Goal: Information Seeking & Learning: Learn about a topic

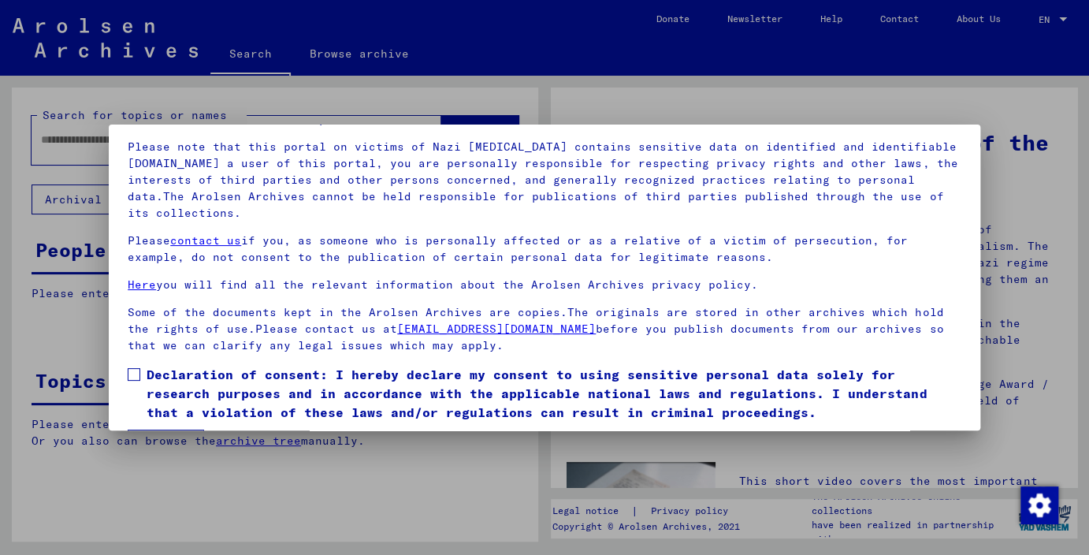
scroll to position [134, 0]
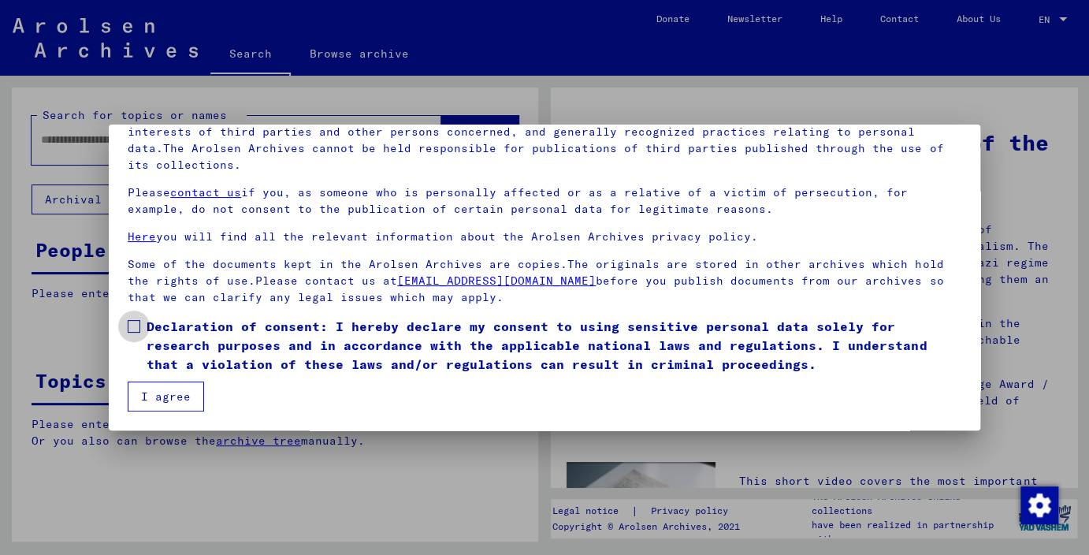
click at [135, 325] on span at bounding box center [134, 326] width 13 height 13
click at [165, 391] on button "I agree" at bounding box center [166, 396] width 76 height 30
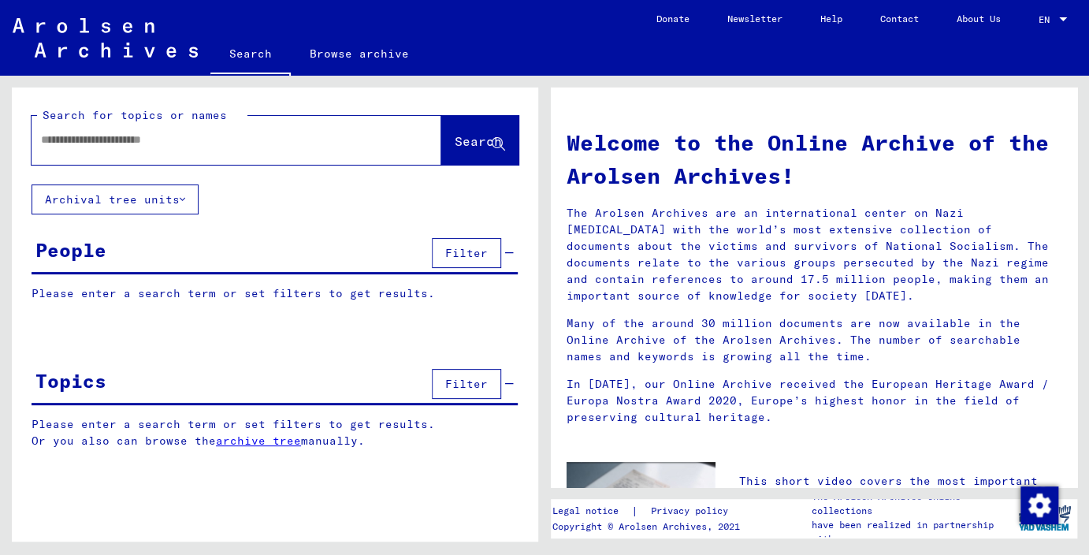
click at [202, 140] on input "text" at bounding box center [217, 140] width 353 height 17
type input "**********"
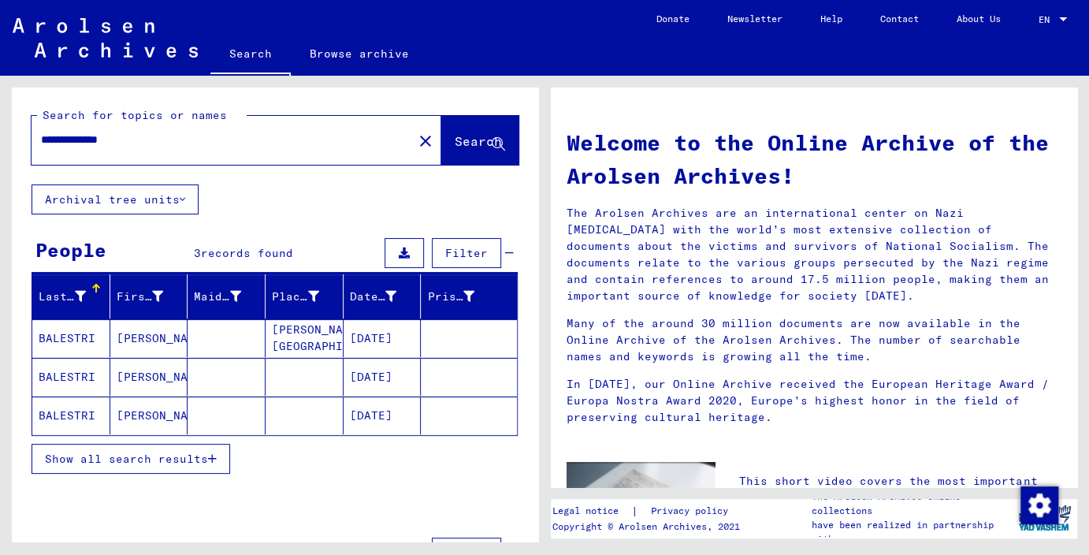
click at [87, 351] on mat-cell "BALESTRI" at bounding box center [71, 338] width 78 height 38
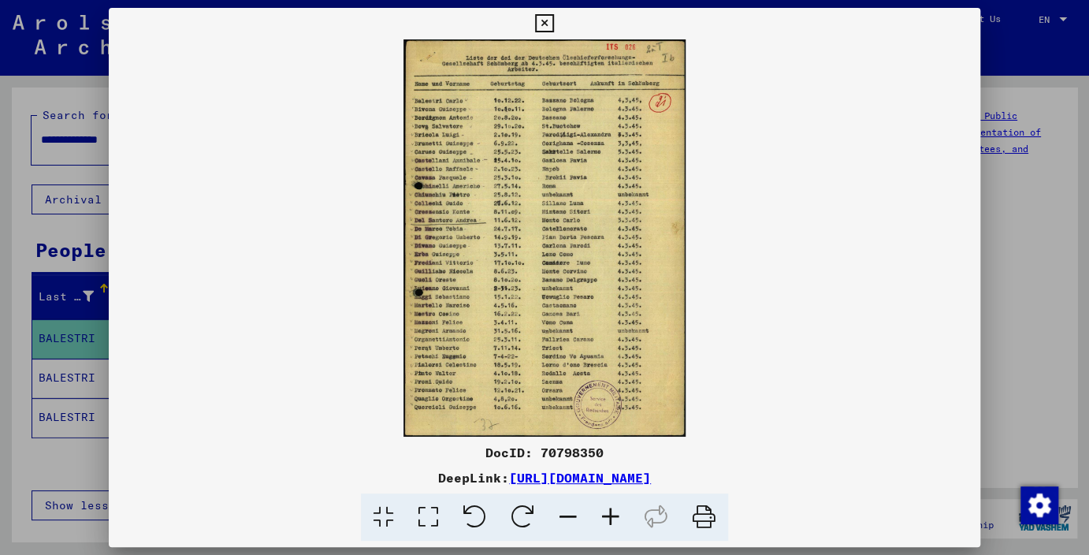
click at [603, 510] on icon at bounding box center [610, 517] width 43 height 48
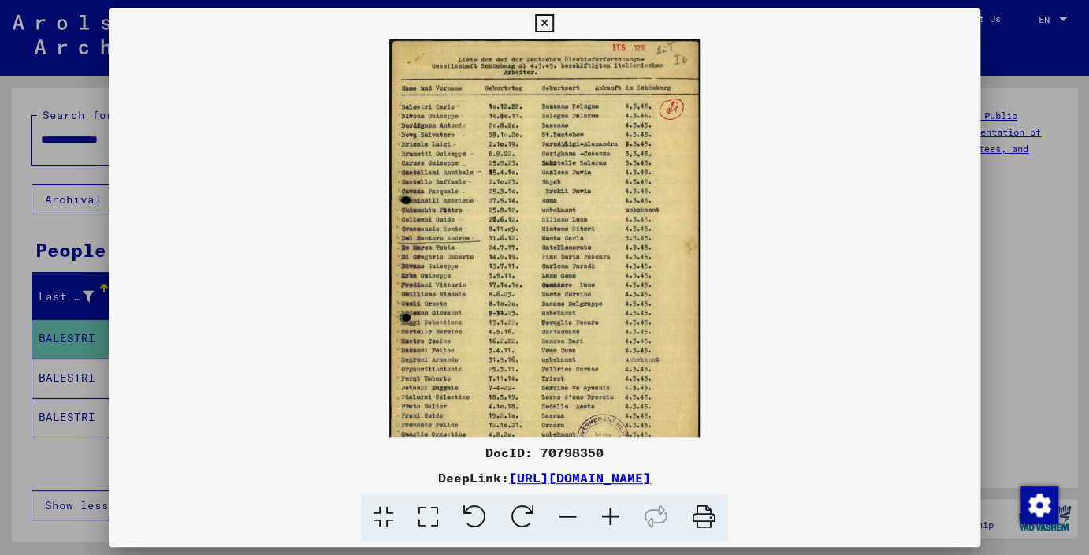
click at [603, 510] on icon at bounding box center [610, 517] width 43 height 48
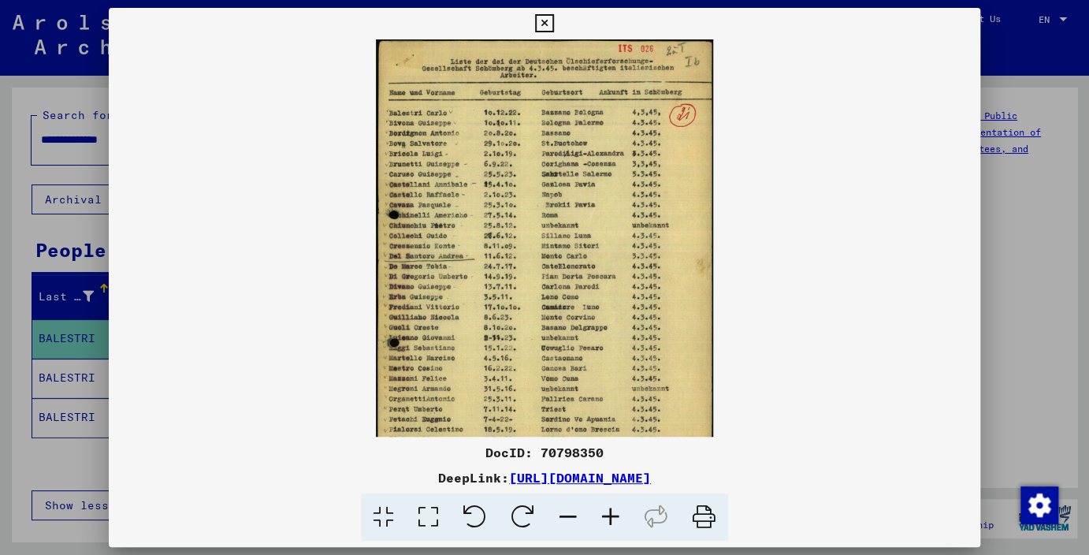
click at [603, 510] on icon at bounding box center [610, 517] width 43 height 48
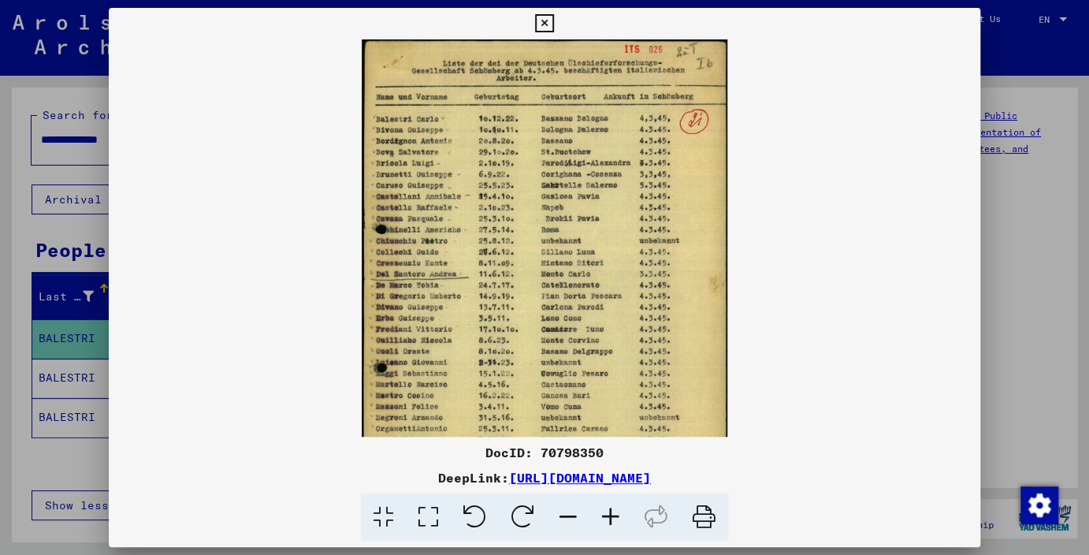
click at [603, 510] on icon at bounding box center [610, 517] width 43 height 48
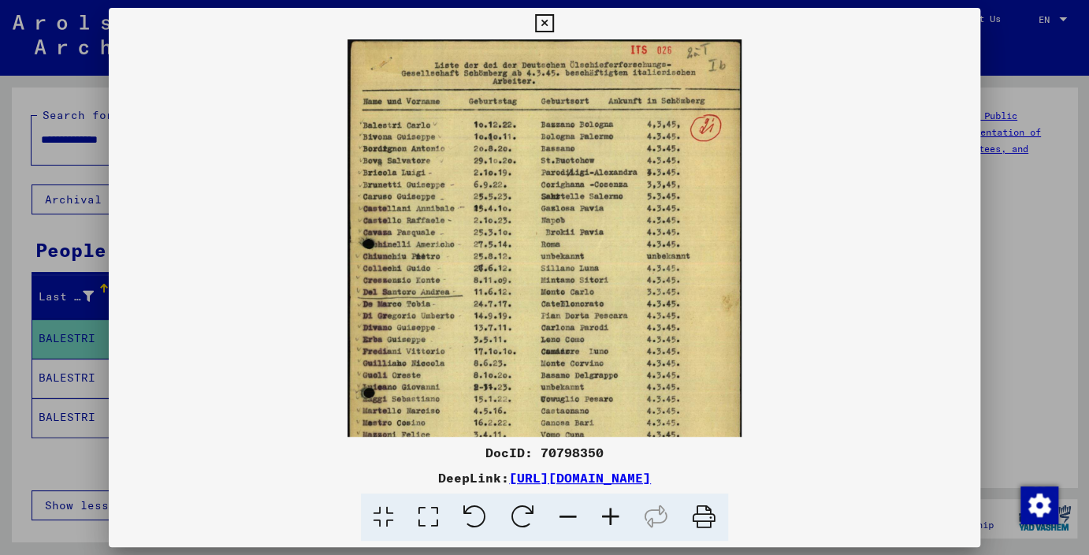
click at [603, 510] on icon at bounding box center [610, 517] width 43 height 48
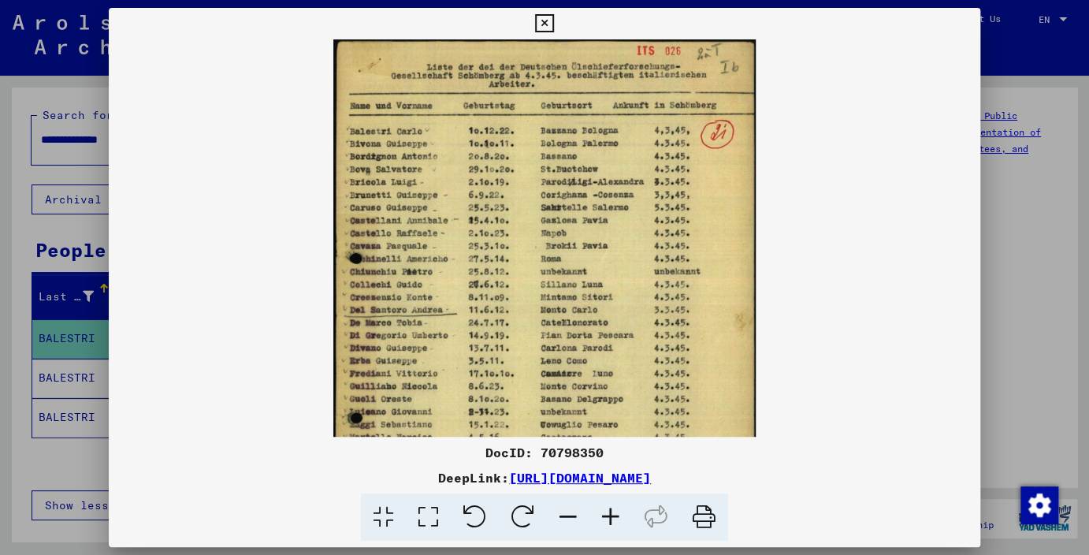
click at [603, 510] on icon at bounding box center [610, 517] width 43 height 48
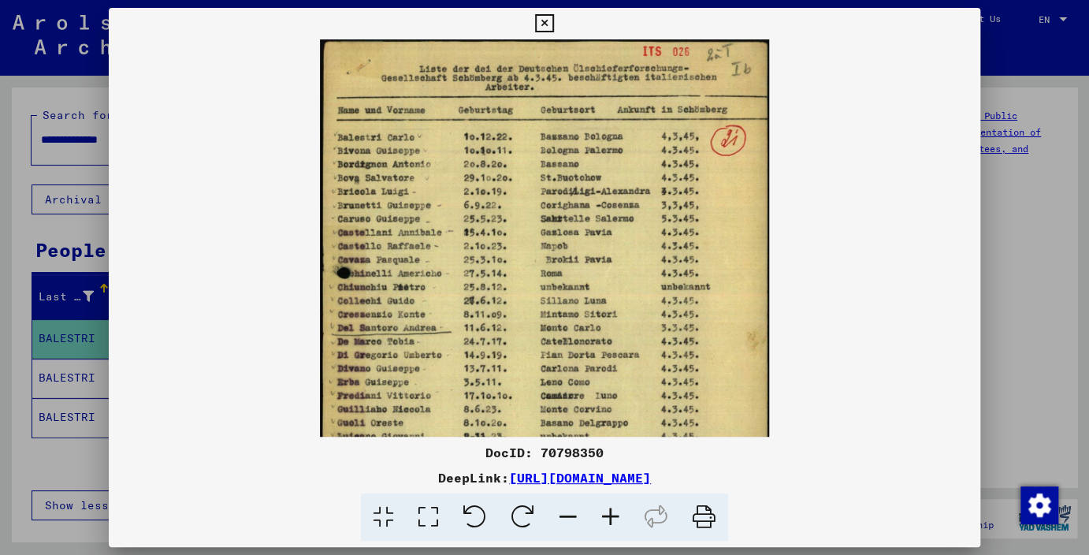
click at [603, 510] on icon at bounding box center [610, 517] width 43 height 48
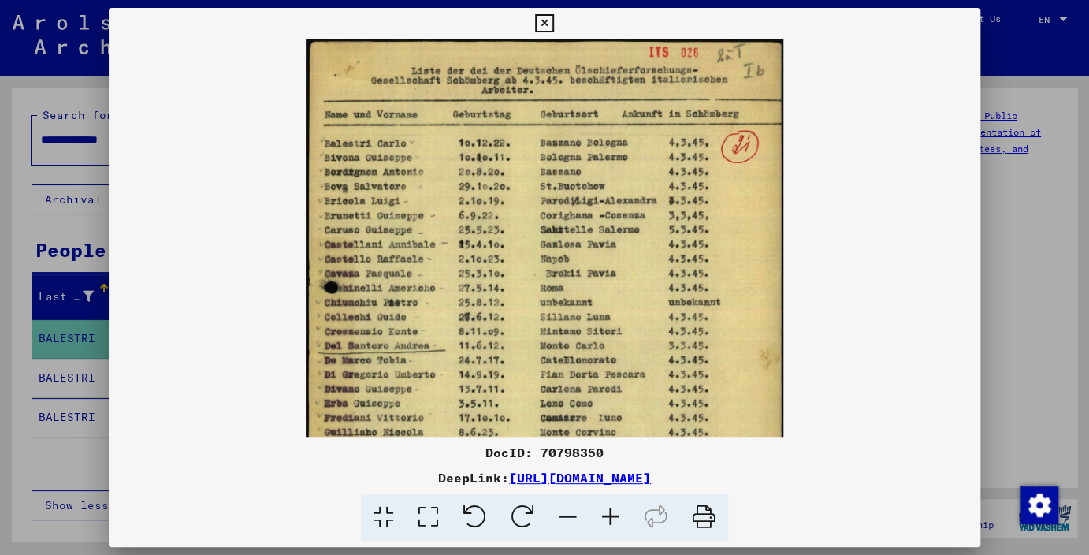
click at [603, 510] on icon at bounding box center [610, 517] width 43 height 48
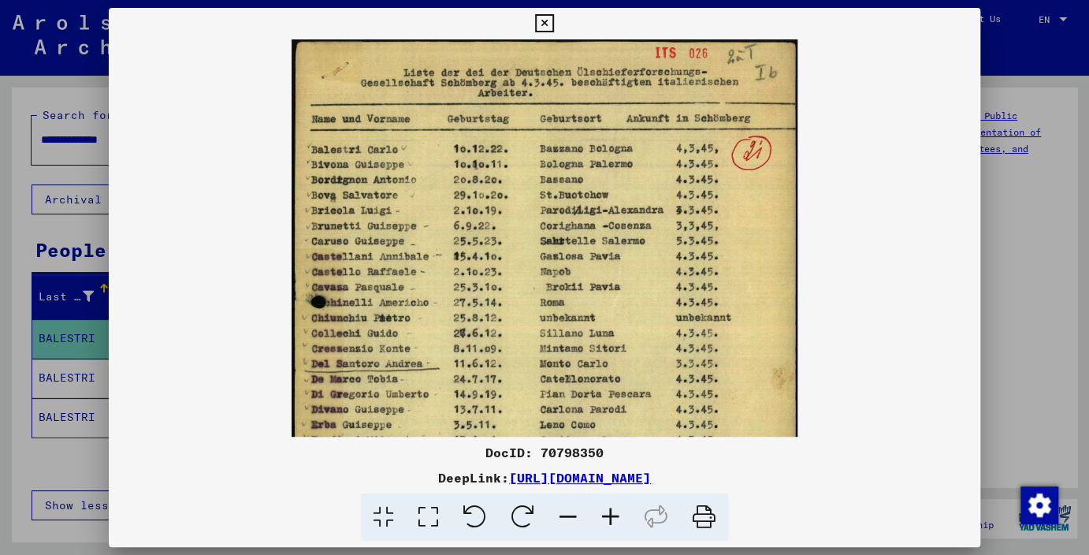
click at [603, 510] on icon at bounding box center [610, 517] width 43 height 48
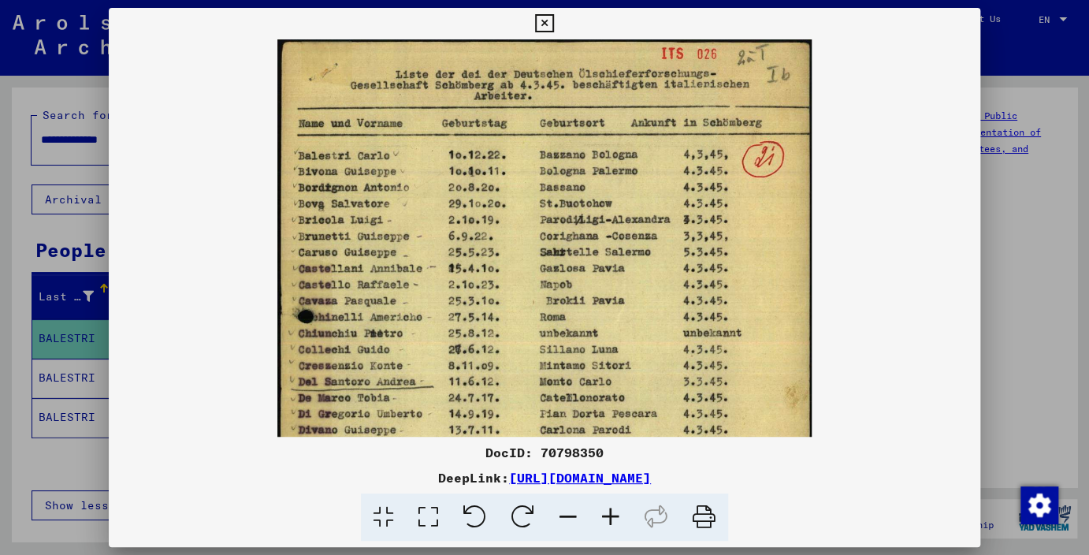
click at [603, 510] on icon at bounding box center [610, 517] width 43 height 48
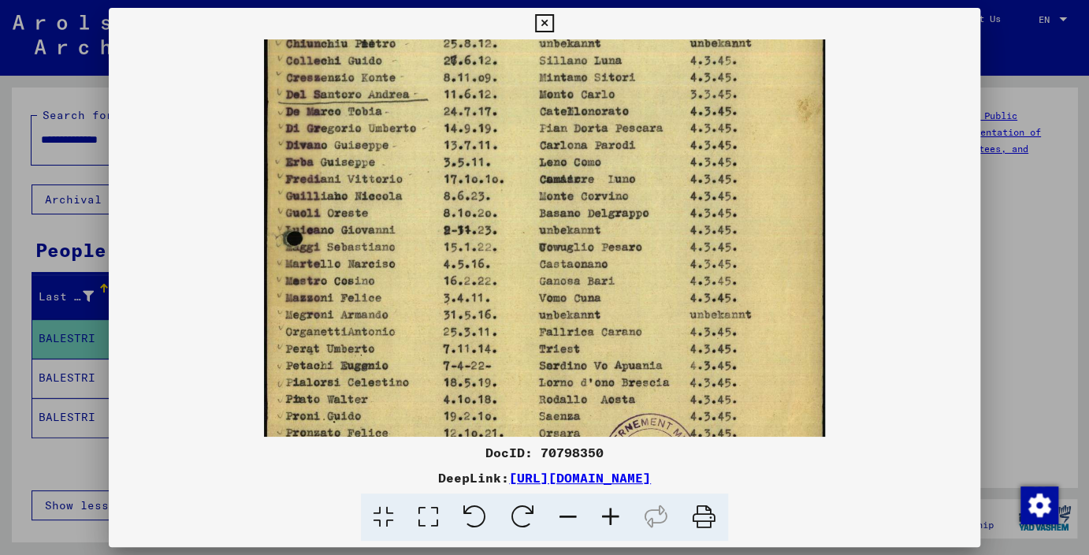
drag, startPoint x: 588, startPoint y: 380, endPoint x: 770, endPoint y: 90, distance: 342.7
click at [770, 90] on img at bounding box center [545, 130] width 562 height 791
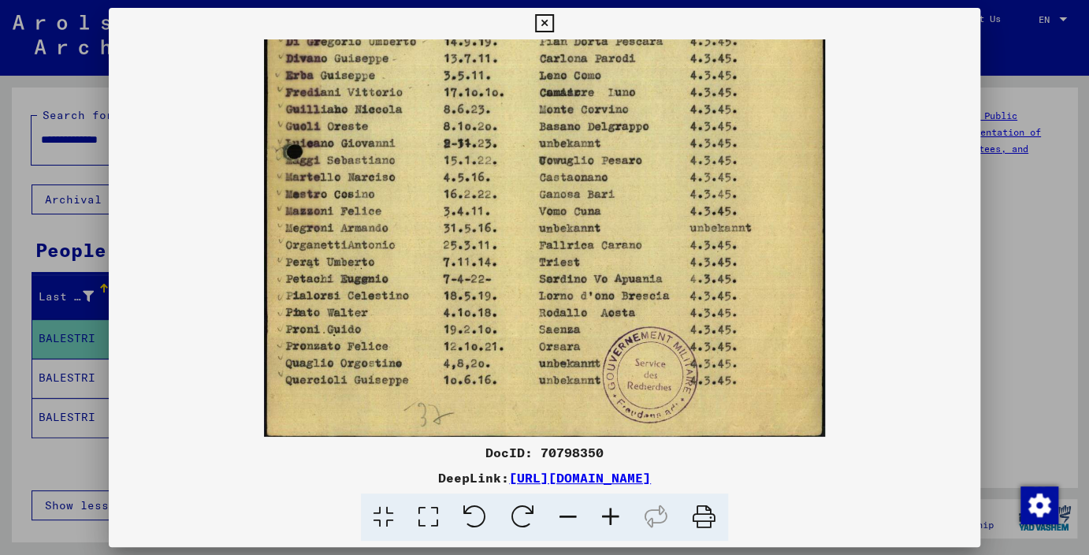
scroll to position [394, 0]
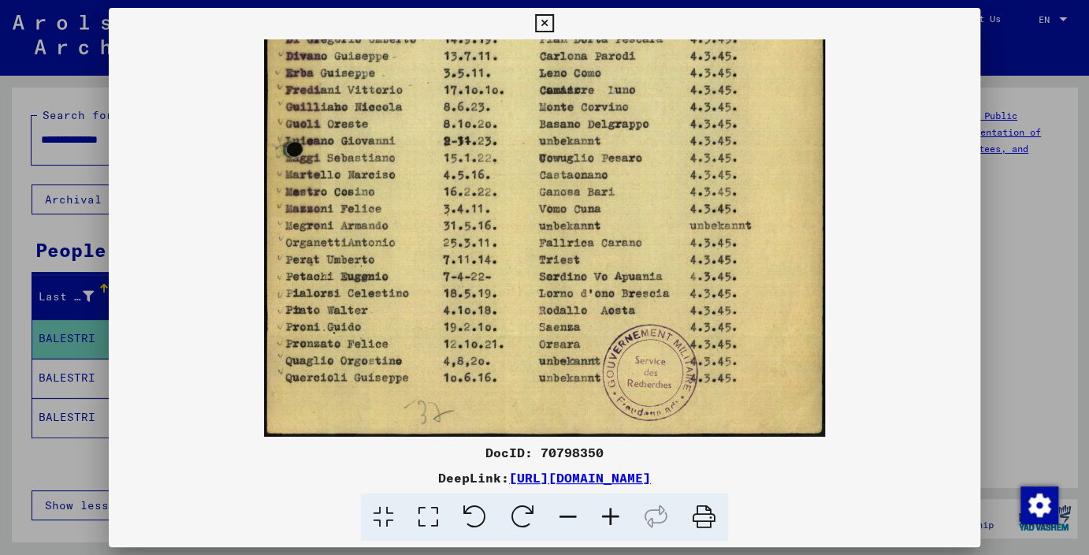
drag, startPoint x: 748, startPoint y: 340, endPoint x: 783, endPoint y: 211, distance: 133.0
click at [763, 247] on img at bounding box center [545, 41] width 562 height 791
click at [553, 24] on icon at bounding box center [544, 23] width 18 height 19
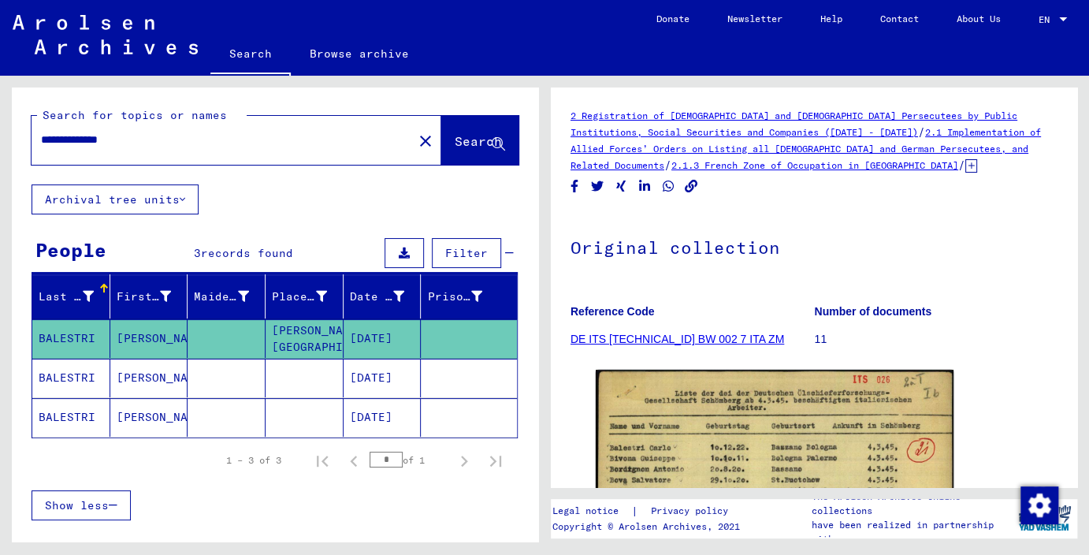
click at [95, 383] on mat-cell "BALESTRI" at bounding box center [71, 377] width 78 height 39
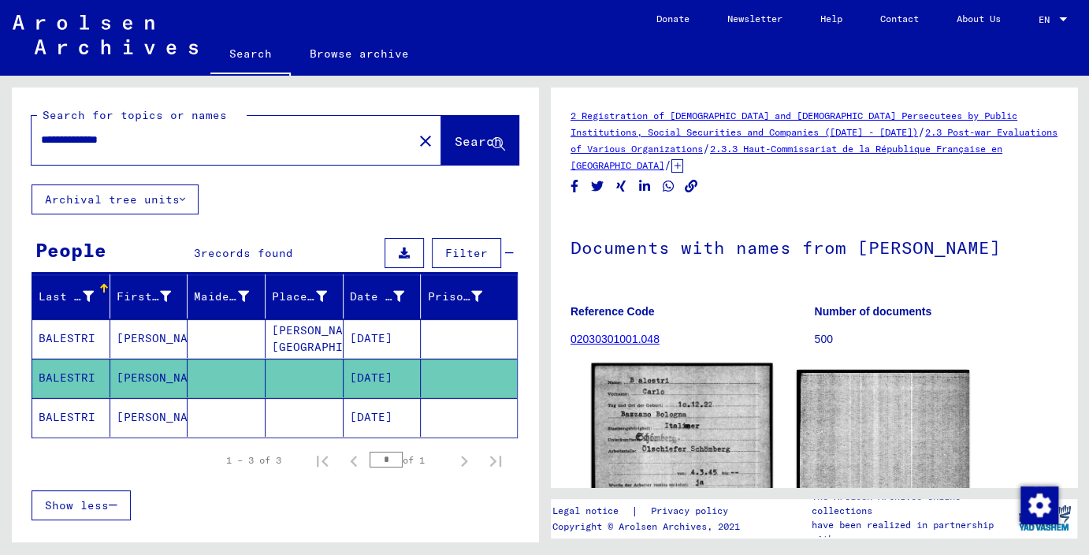
click at [666, 444] on img at bounding box center [682, 480] width 181 height 235
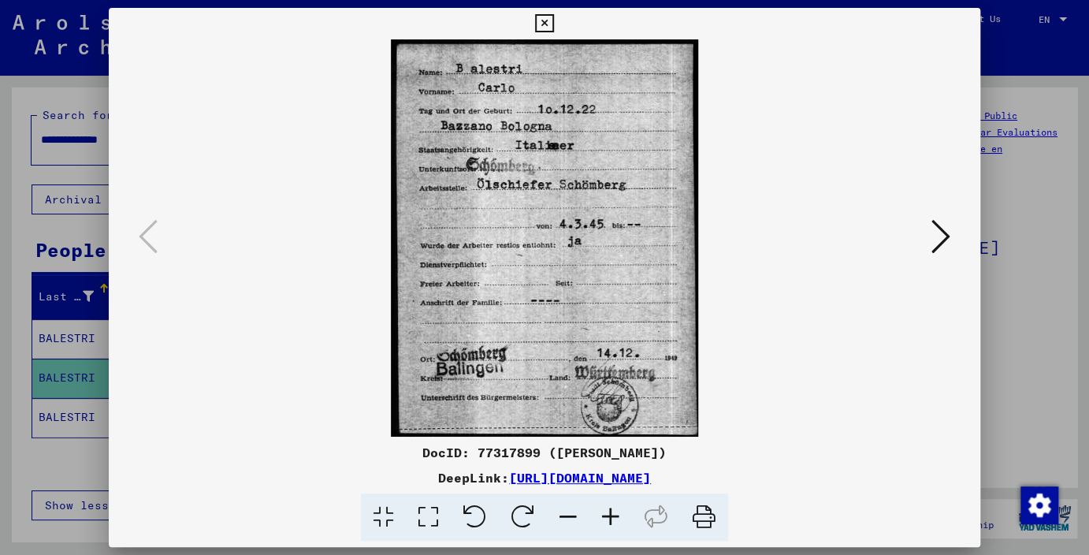
click at [553, 20] on icon at bounding box center [544, 23] width 18 height 19
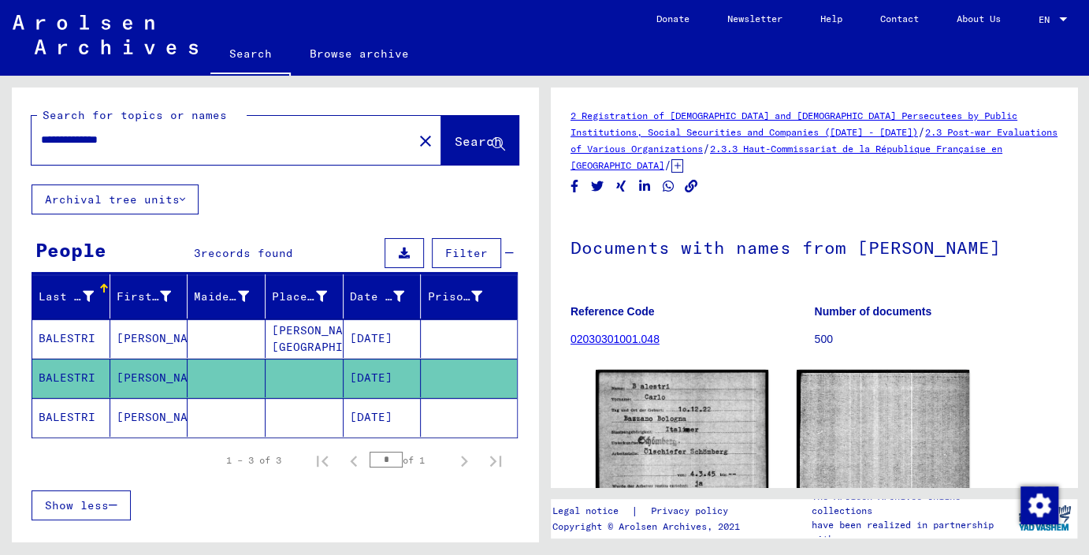
click at [61, 411] on mat-cell "BALESTRI" at bounding box center [71, 417] width 78 height 39
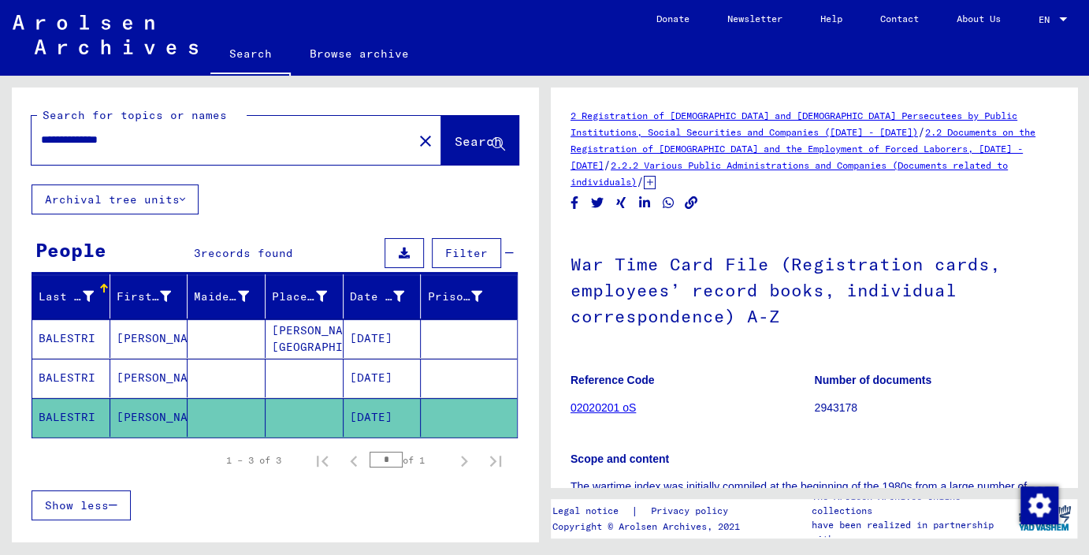
scroll to position [347, 0]
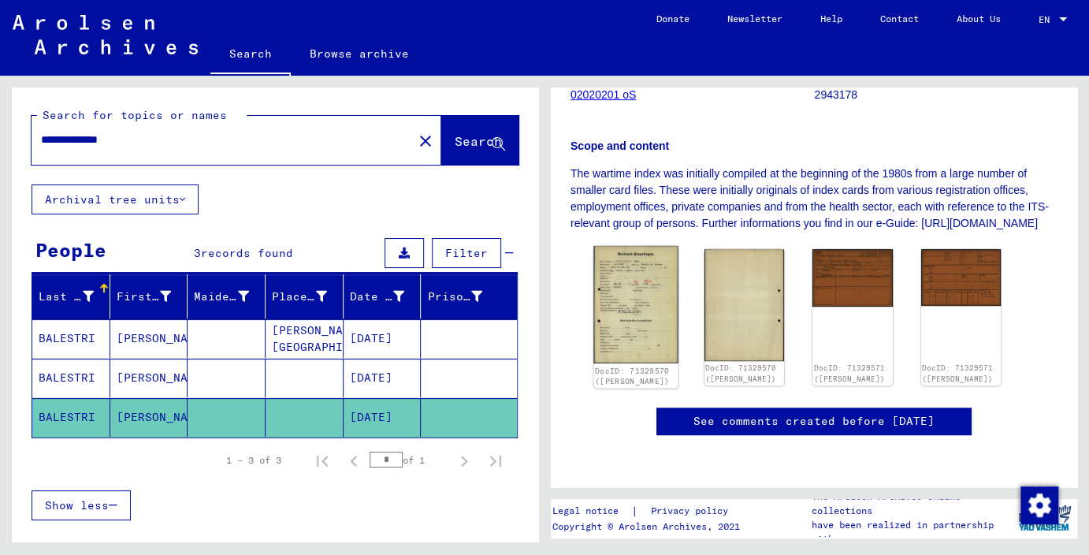
click at [648, 288] on img at bounding box center [635, 304] width 84 height 117
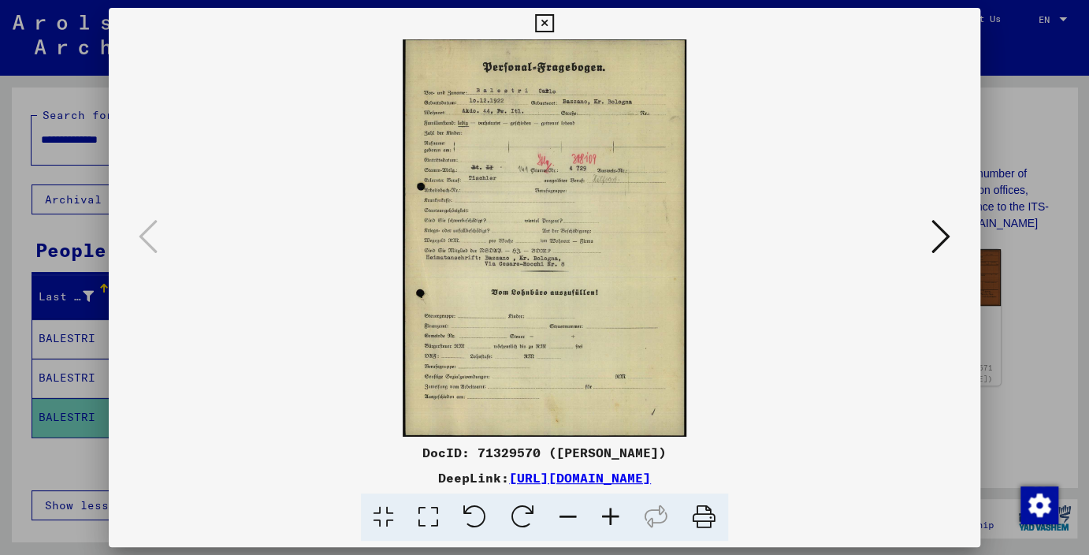
click at [606, 518] on icon at bounding box center [610, 517] width 43 height 48
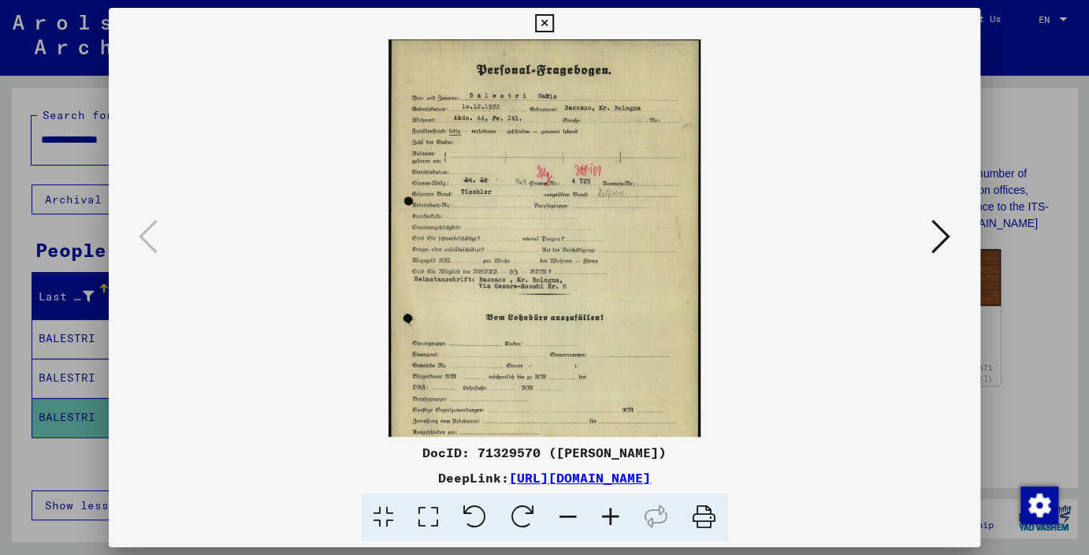
click at [606, 518] on icon at bounding box center [610, 517] width 43 height 48
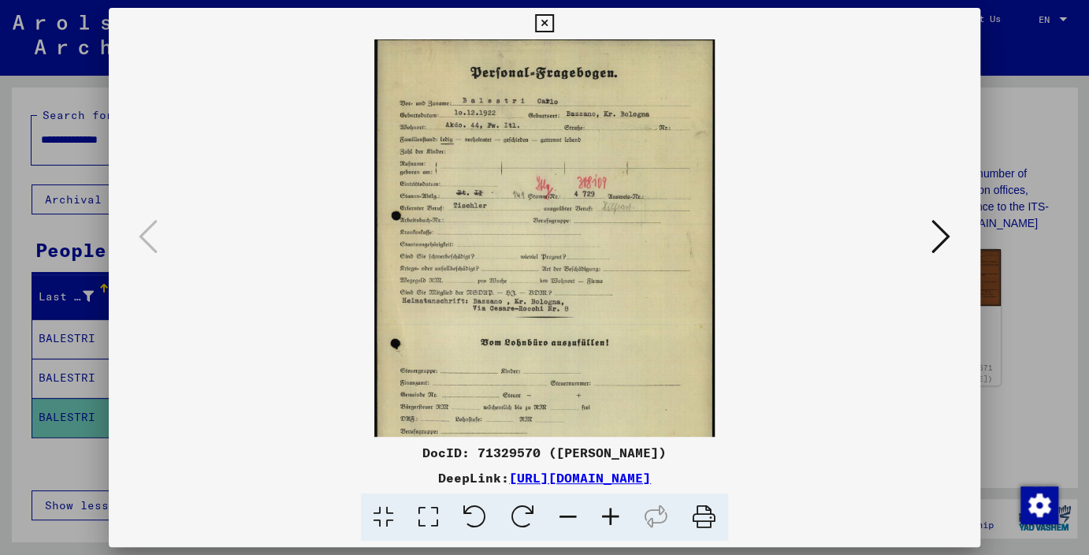
click at [606, 518] on icon at bounding box center [610, 517] width 43 height 48
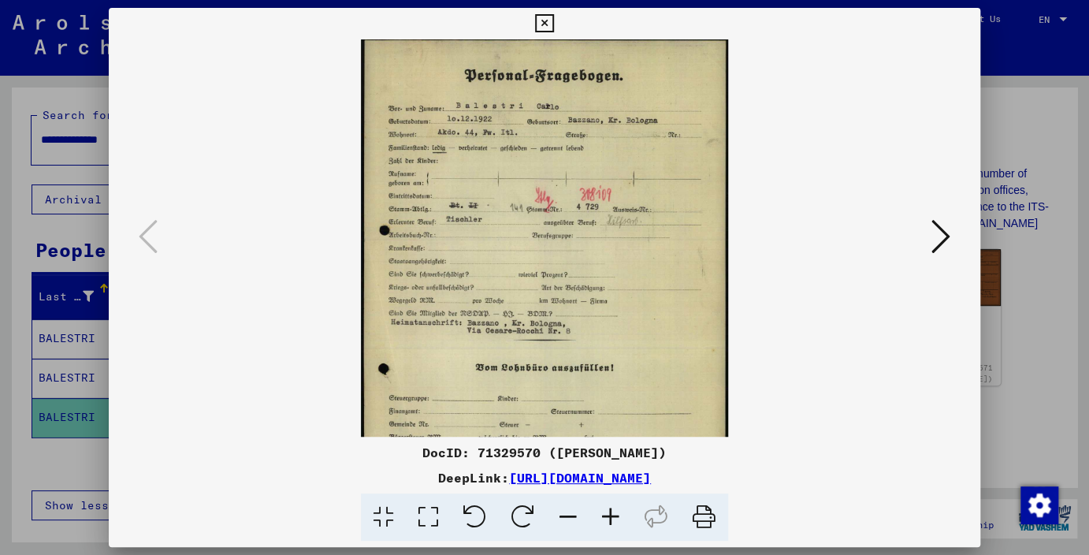
click at [606, 518] on icon at bounding box center [610, 517] width 43 height 48
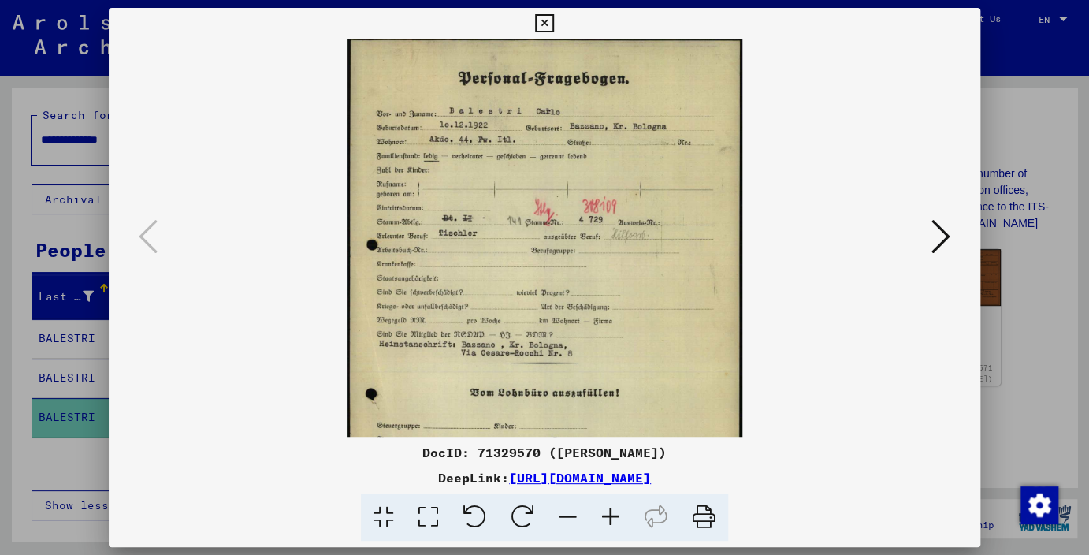
click at [606, 518] on icon at bounding box center [610, 517] width 43 height 48
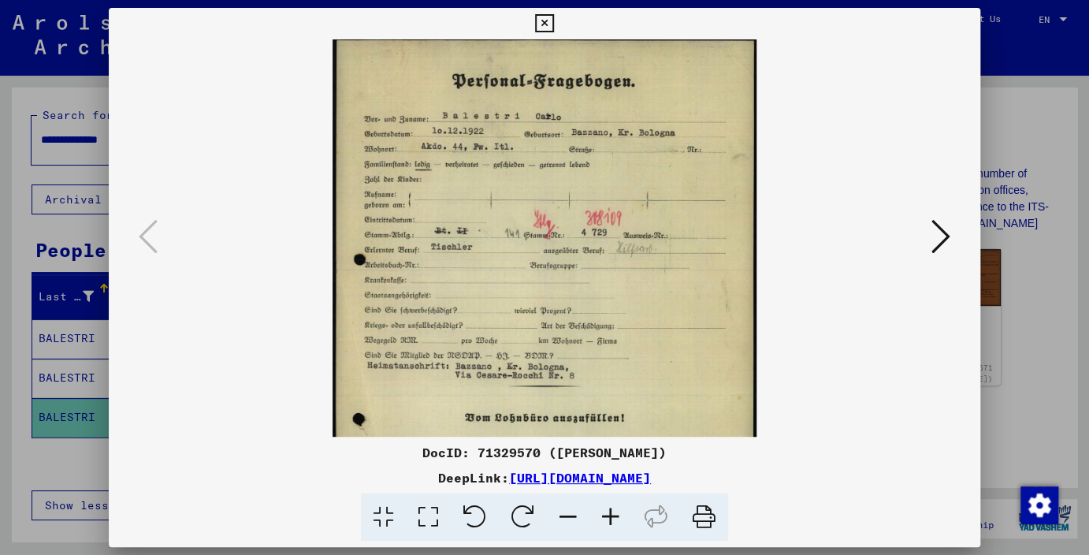
click at [606, 518] on icon at bounding box center [610, 517] width 43 height 48
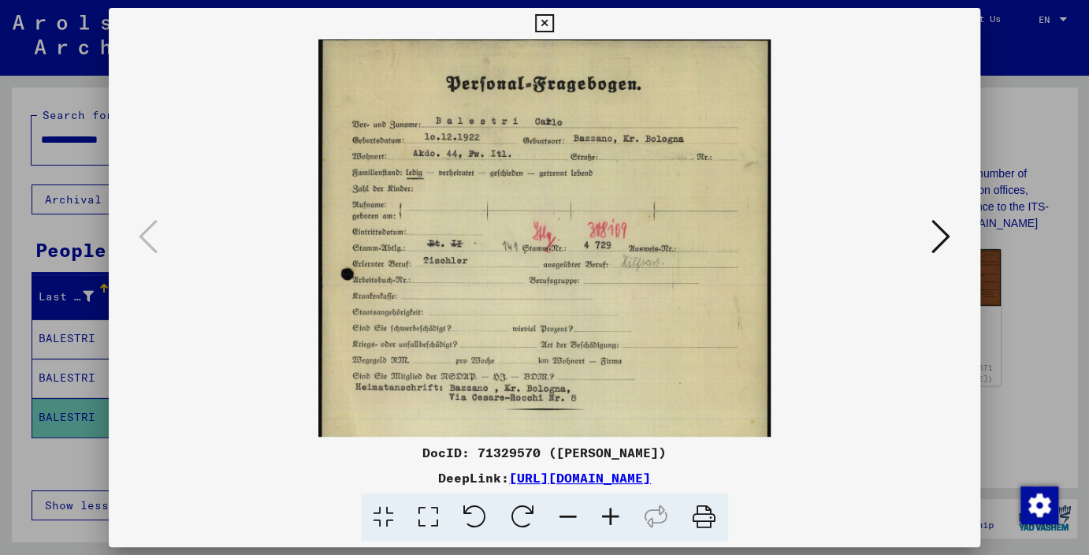
click at [606, 518] on icon at bounding box center [610, 517] width 43 height 48
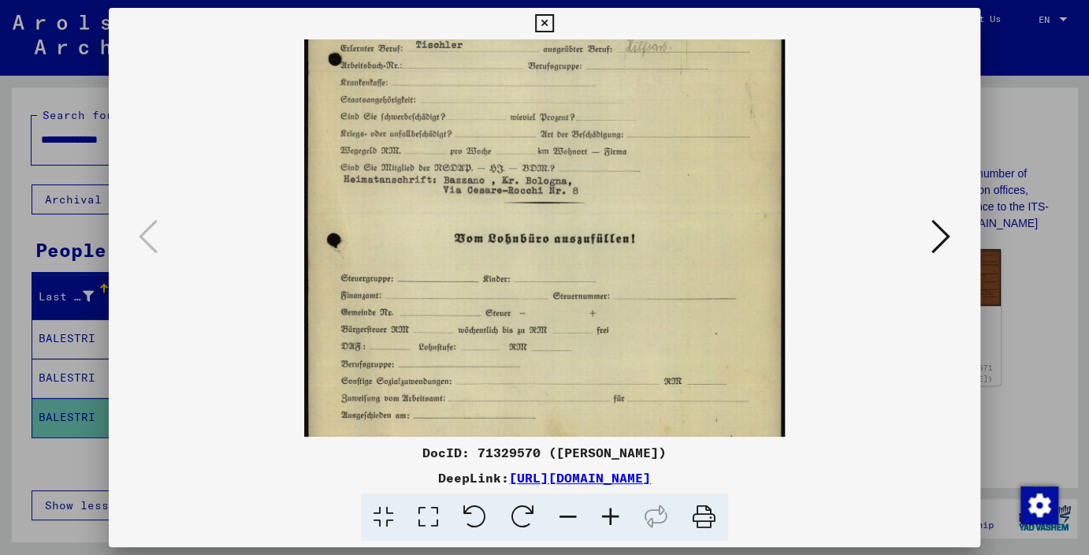
scroll to position [240, 0]
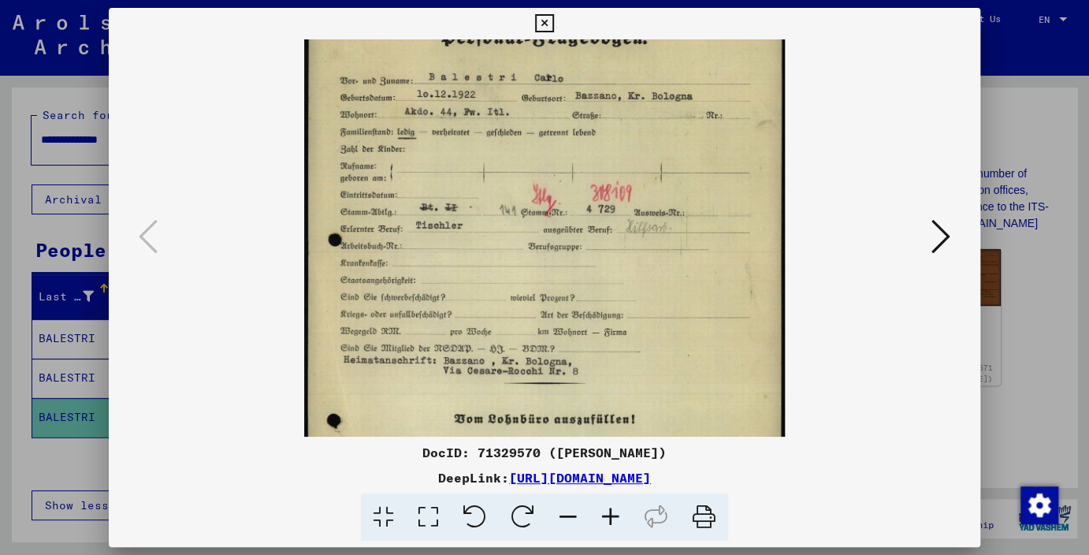
drag, startPoint x: 682, startPoint y: 373, endPoint x: 711, endPoint y: 337, distance: 46.5
click at [711, 337] on img at bounding box center [544, 327] width 480 height 673
click at [938, 247] on icon at bounding box center [940, 236] width 19 height 38
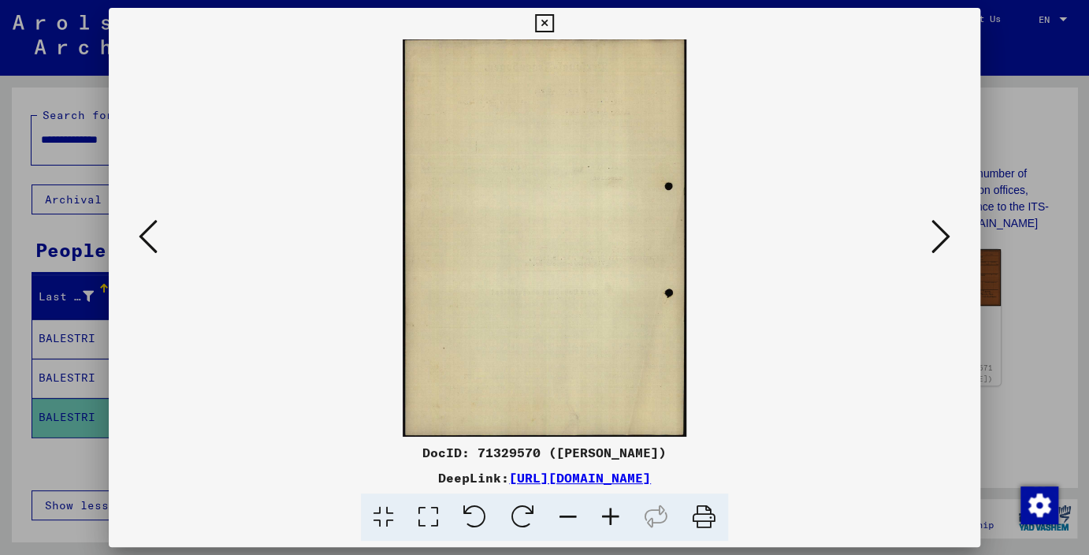
scroll to position [0, 0]
click at [938, 234] on icon at bounding box center [940, 236] width 19 height 38
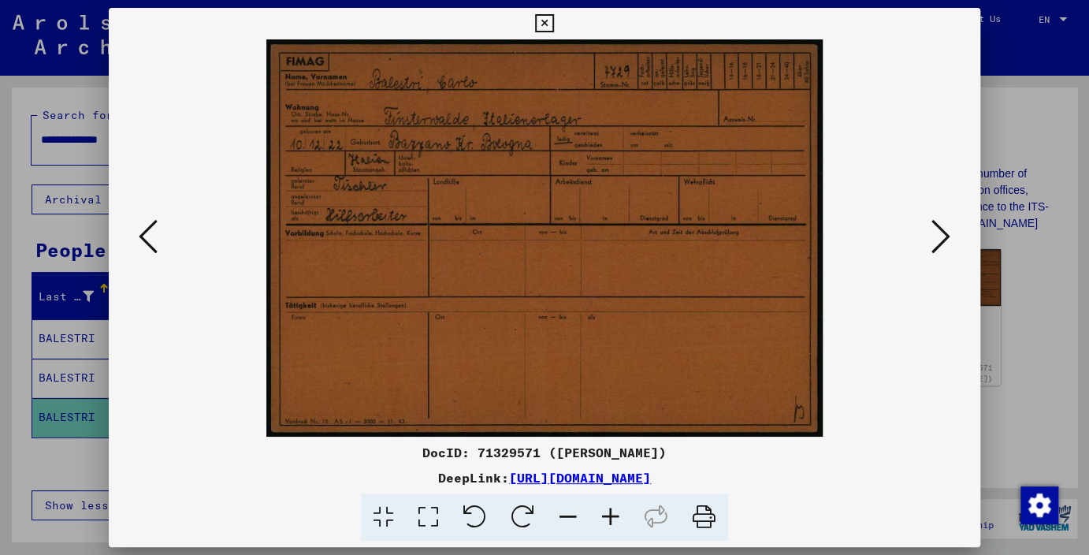
click at [613, 515] on icon at bounding box center [610, 517] width 43 height 48
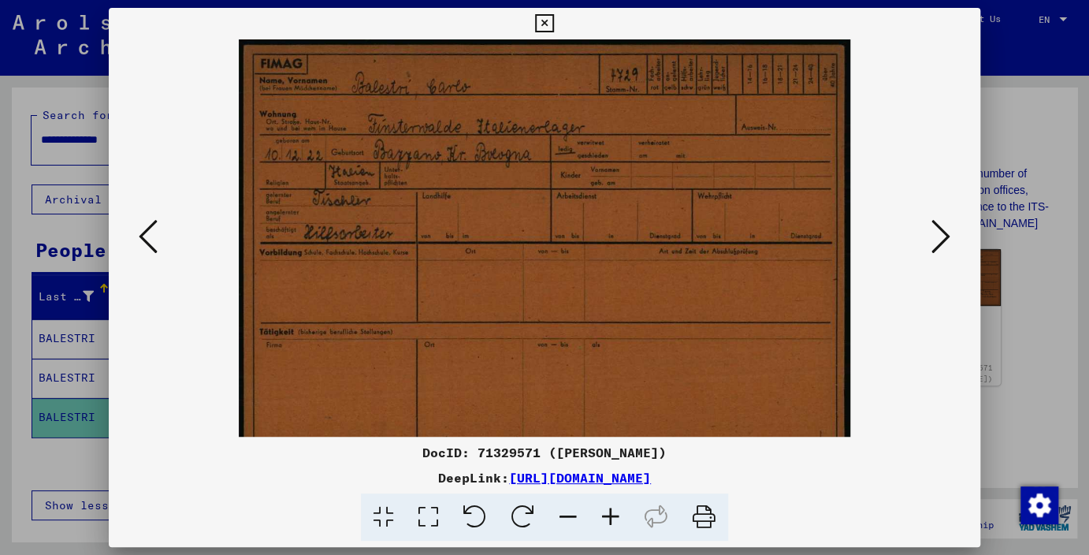
click at [611, 515] on icon at bounding box center [610, 517] width 43 height 48
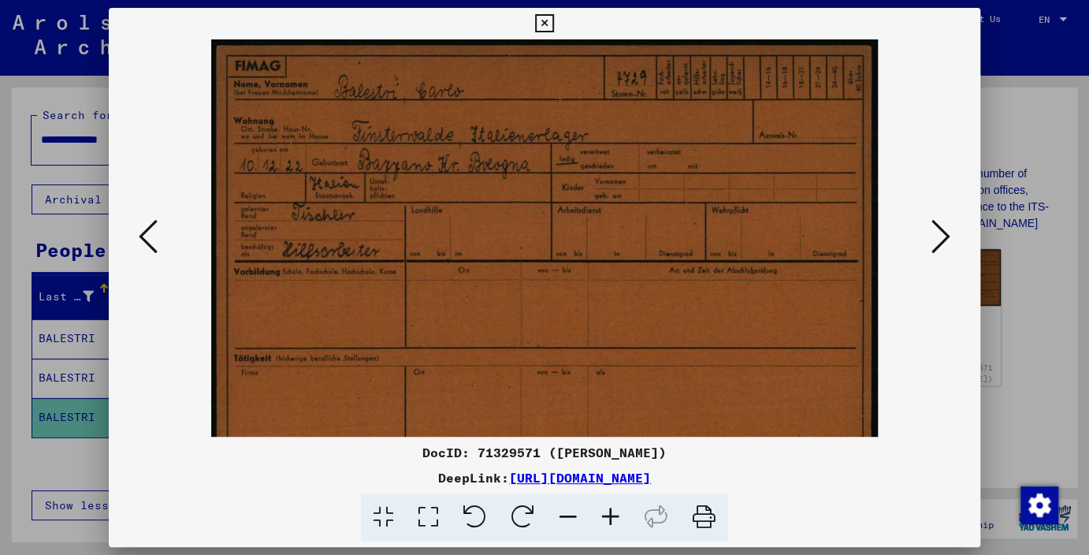
click at [611, 515] on icon at bounding box center [610, 517] width 43 height 48
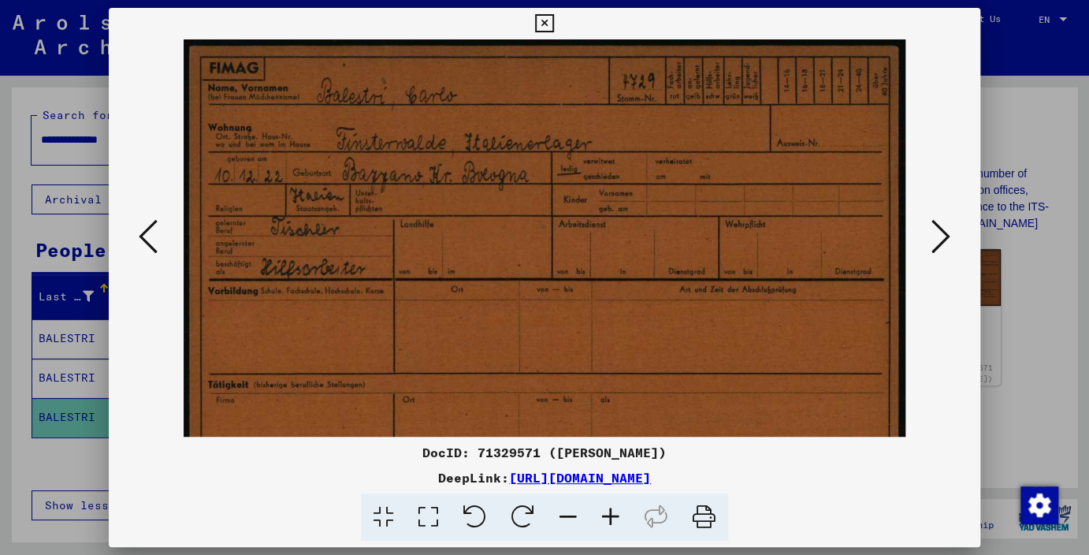
click at [610, 515] on icon at bounding box center [610, 517] width 43 height 48
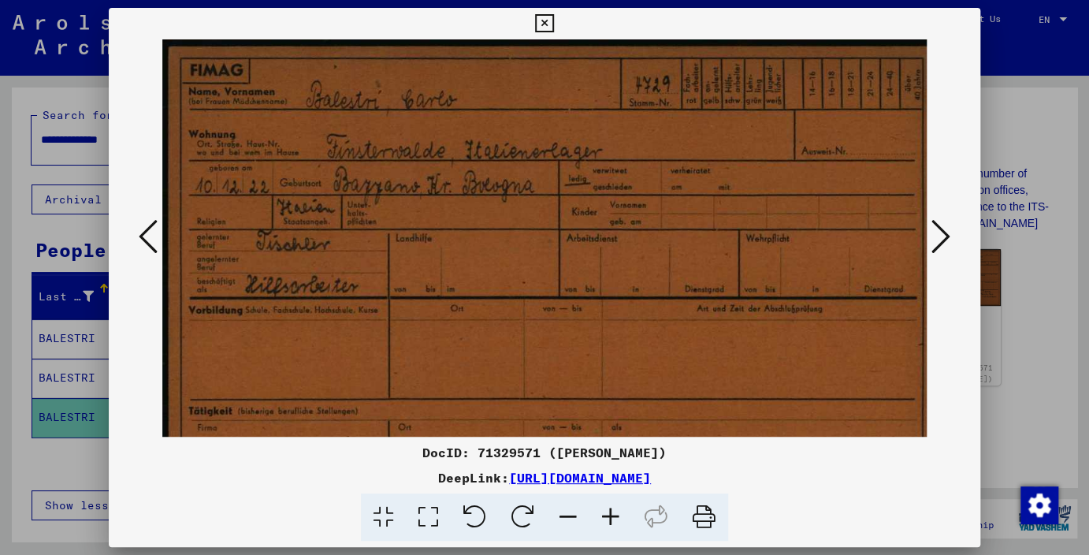
click at [610, 514] on icon at bounding box center [610, 517] width 43 height 48
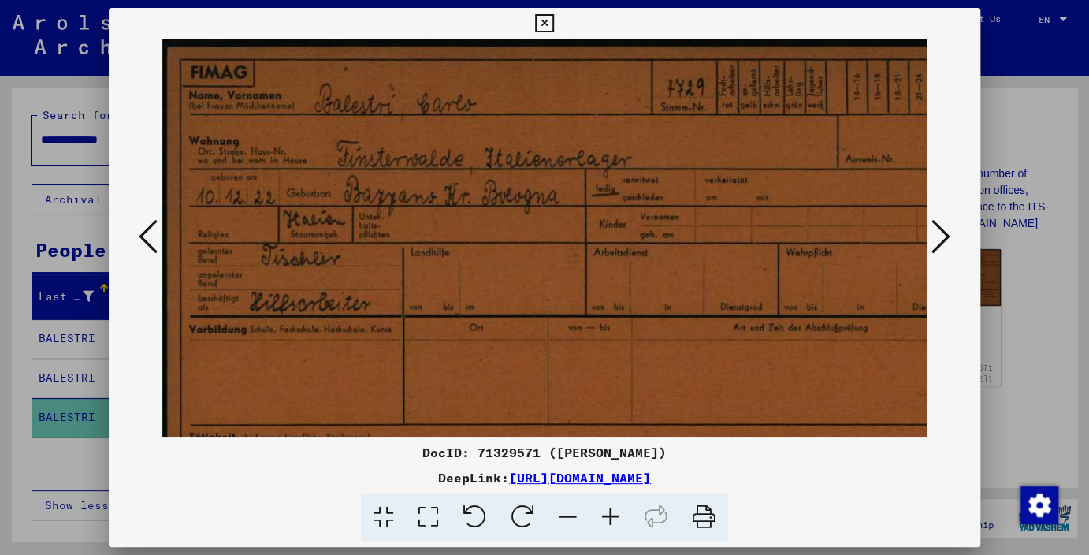
scroll to position [0, 2]
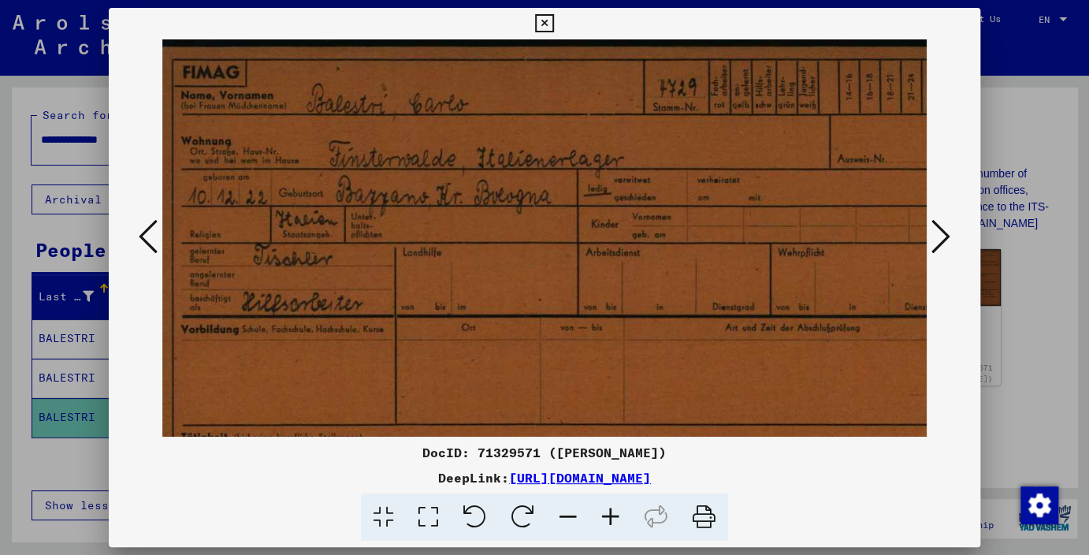
drag, startPoint x: 707, startPoint y: 266, endPoint x: 722, endPoint y: 258, distance: 17.3
click at [694, 273] on img at bounding box center [569, 336] width 833 height 594
click at [946, 240] on icon at bounding box center [940, 236] width 19 height 38
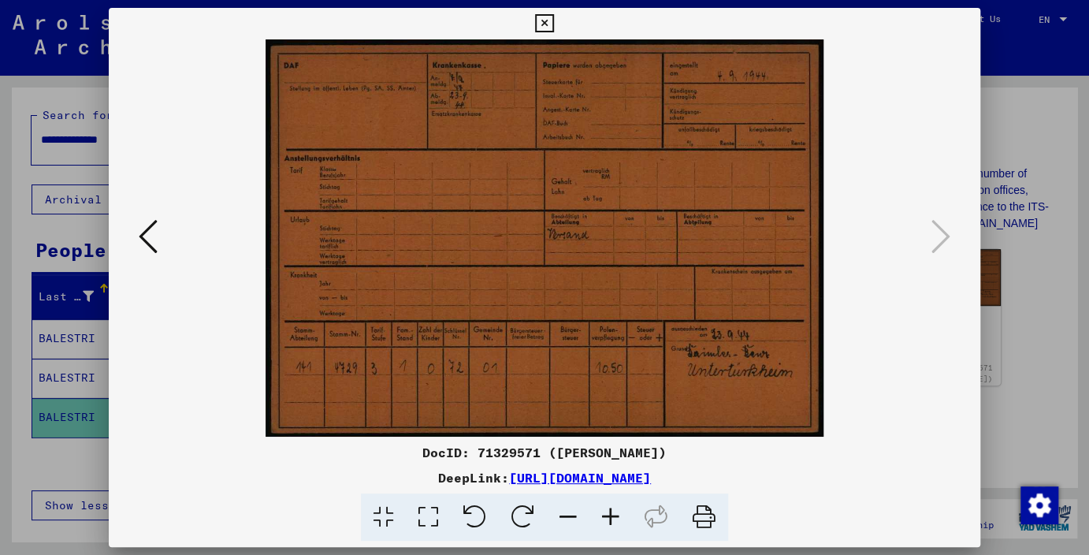
scroll to position [0, 0]
click at [608, 511] on icon at bounding box center [610, 517] width 43 height 48
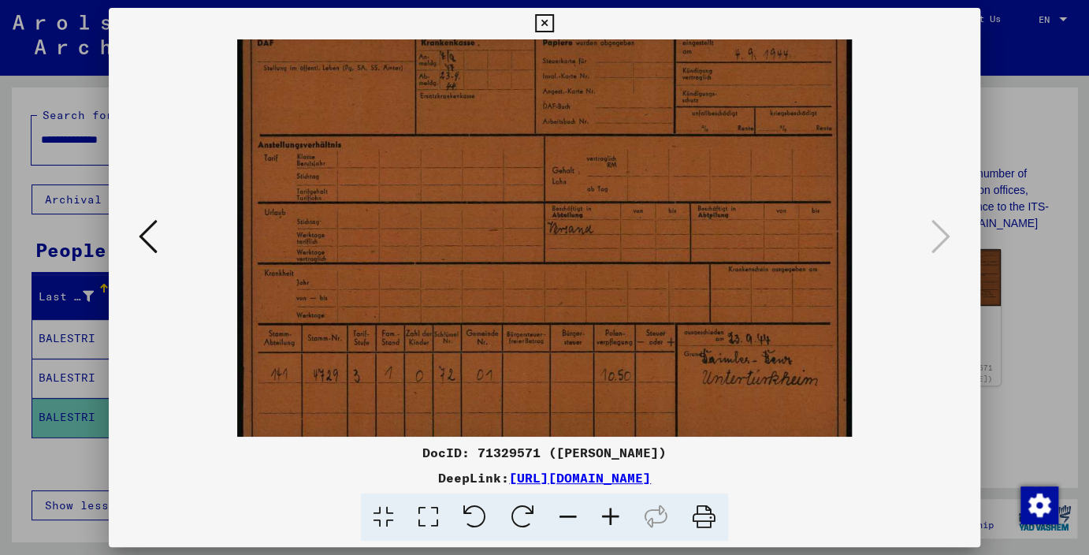
scroll to position [39, 0]
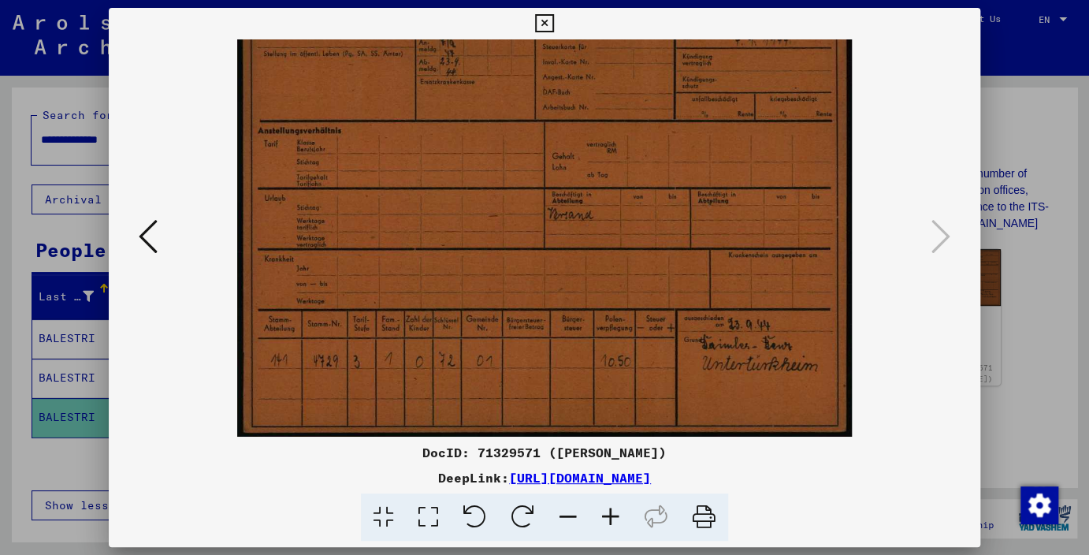
drag, startPoint x: 608, startPoint y: 387, endPoint x: 596, endPoint y: 317, distance: 71.1
click at [596, 317] on img at bounding box center [544, 218] width 614 height 436
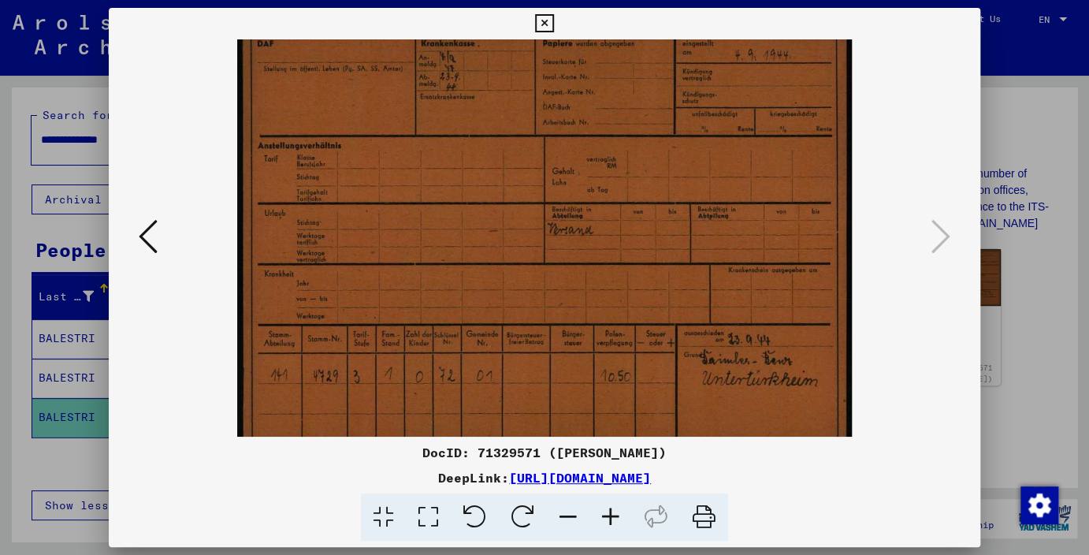
scroll to position [0, 0]
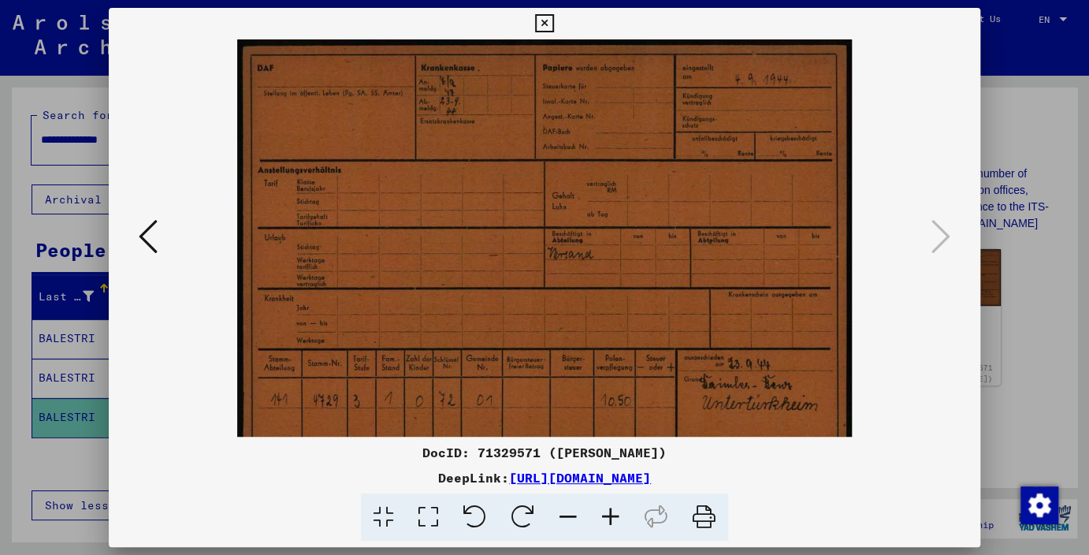
drag, startPoint x: 472, startPoint y: 232, endPoint x: 471, endPoint y: 297, distance: 65.4
click at [476, 295] on img at bounding box center [544, 257] width 614 height 436
click at [147, 232] on icon at bounding box center [148, 236] width 19 height 38
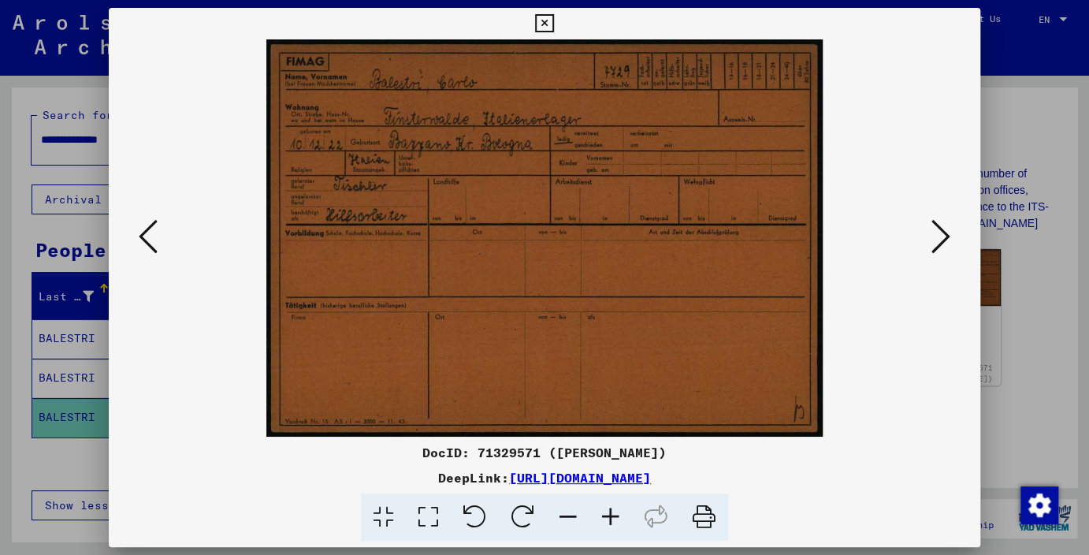
click at [147, 232] on icon at bounding box center [148, 236] width 19 height 38
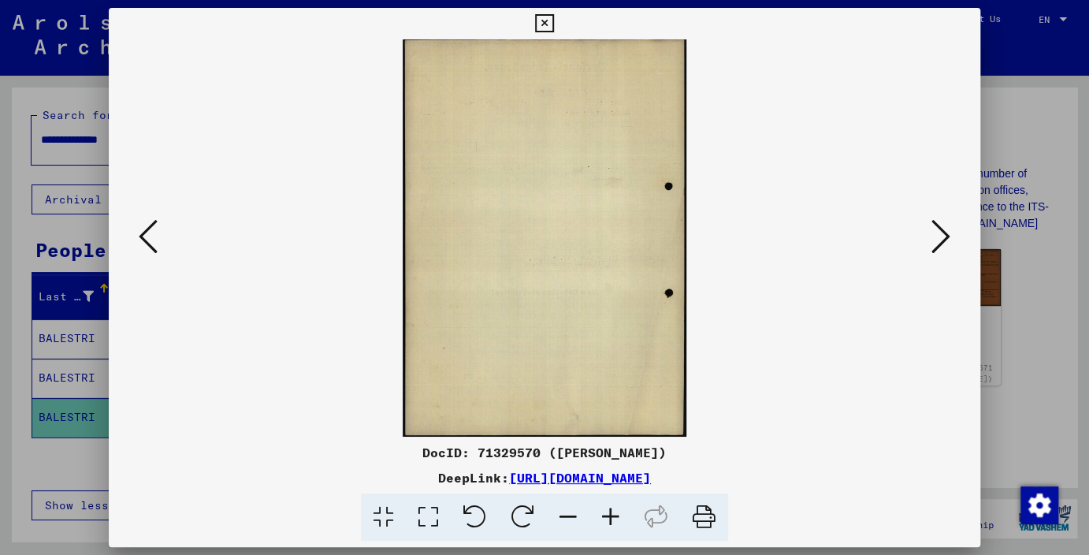
click at [144, 233] on icon at bounding box center [148, 236] width 19 height 38
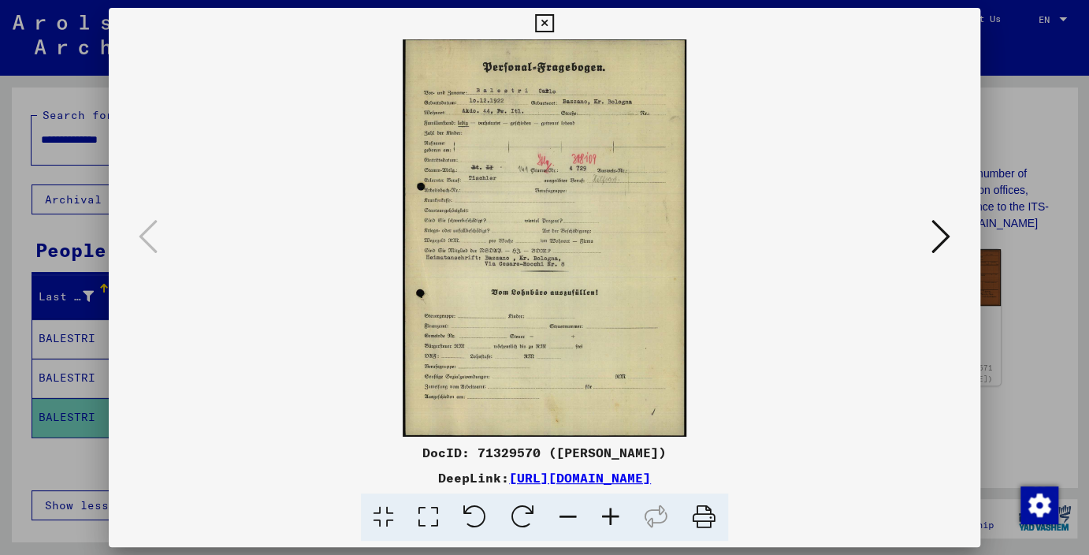
click at [553, 22] on icon at bounding box center [544, 23] width 18 height 19
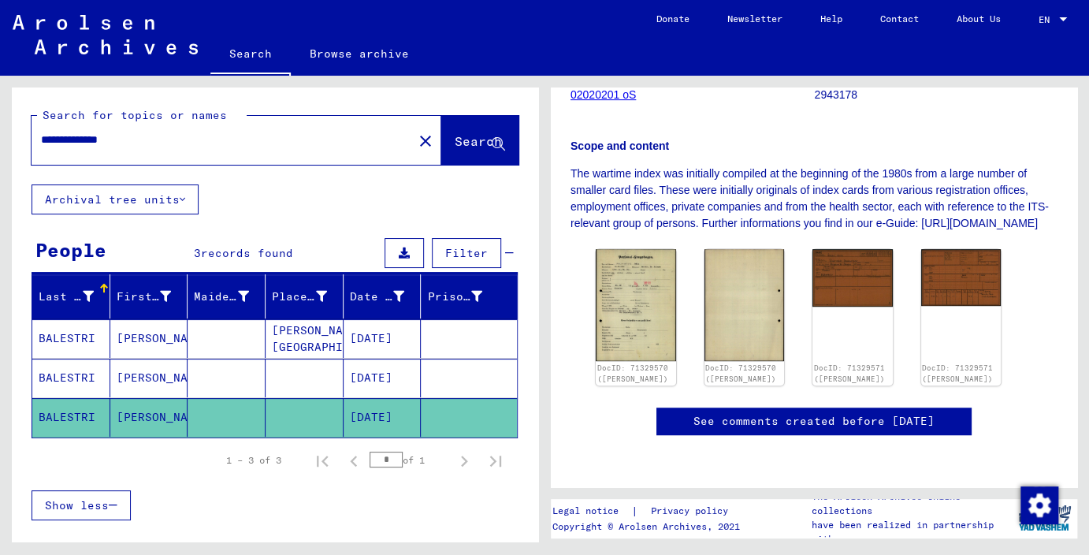
click at [90, 373] on mat-cell "BALESTRI" at bounding box center [71, 377] width 78 height 39
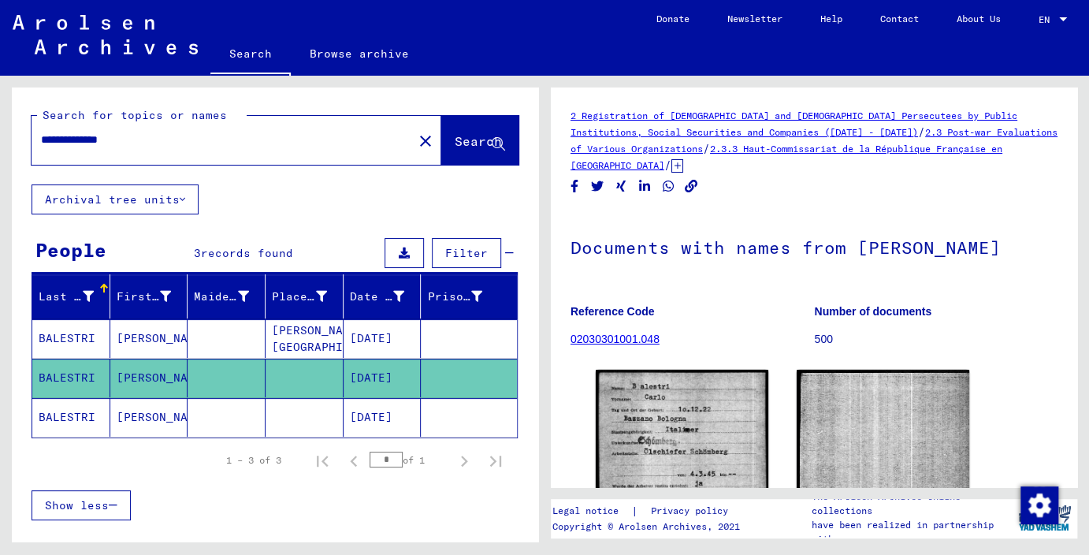
click at [72, 323] on mat-cell "BALESTRI" at bounding box center [71, 338] width 78 height 39
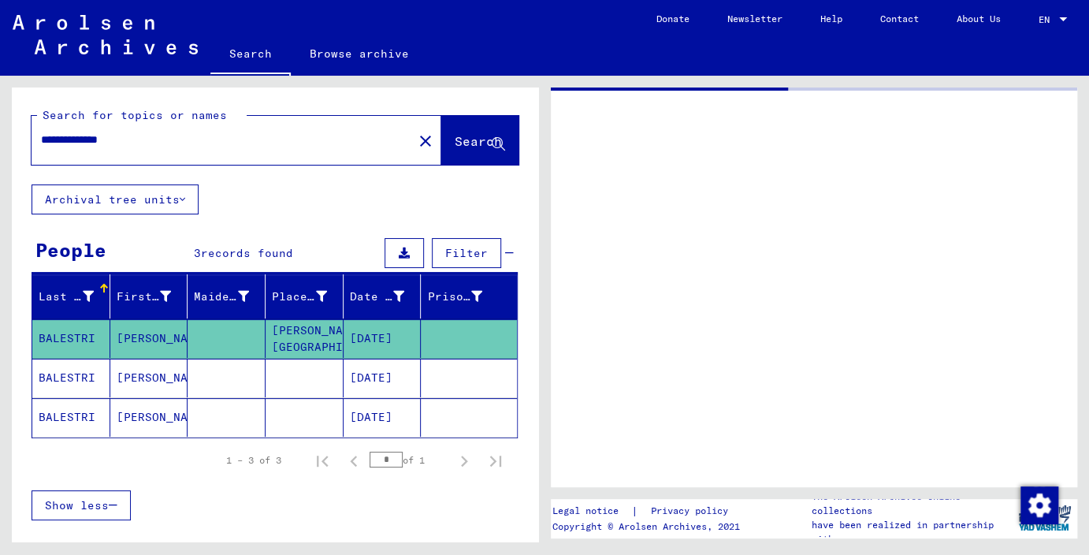
click at [87, 418] on mat-cell "BALESTRI" at bounding box center [71, 417] width 78 height 39
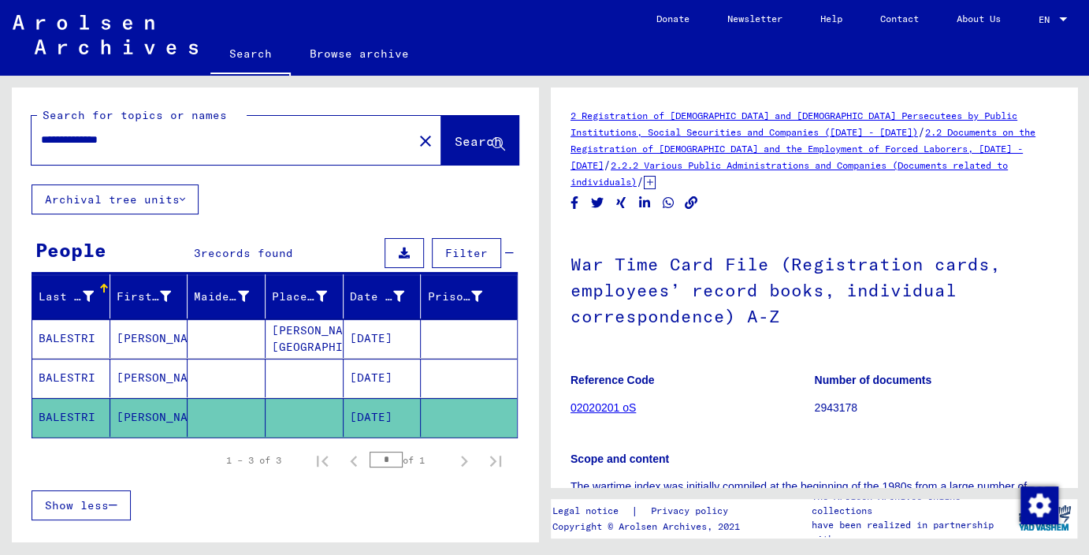
click at [74, 343] on mat-cell "BALESTRI" at bounding box center [71, 338] width 78 height 39
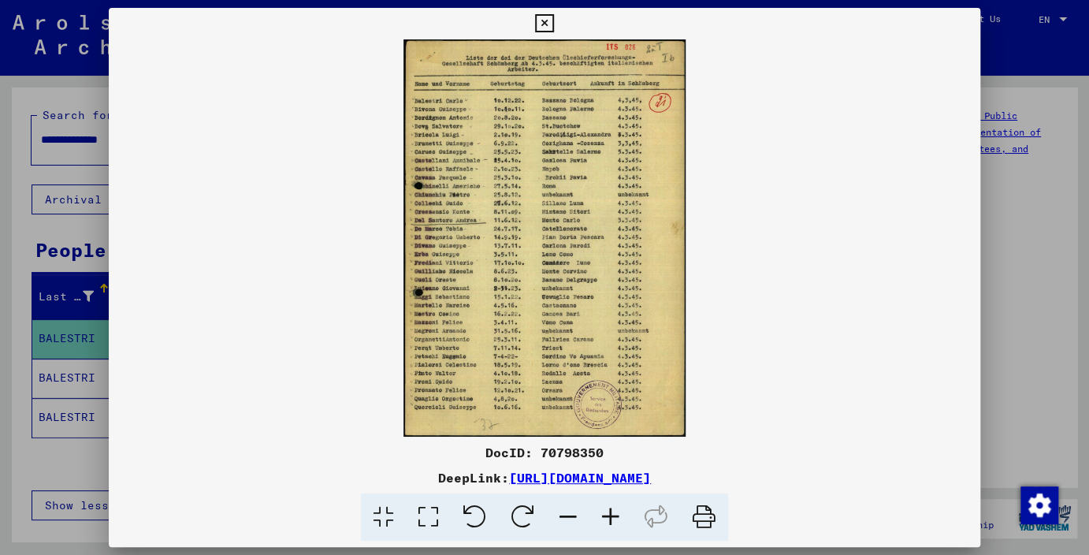
click at [612, 519] on icon at bounding box center [610, 517] width 43 height 48
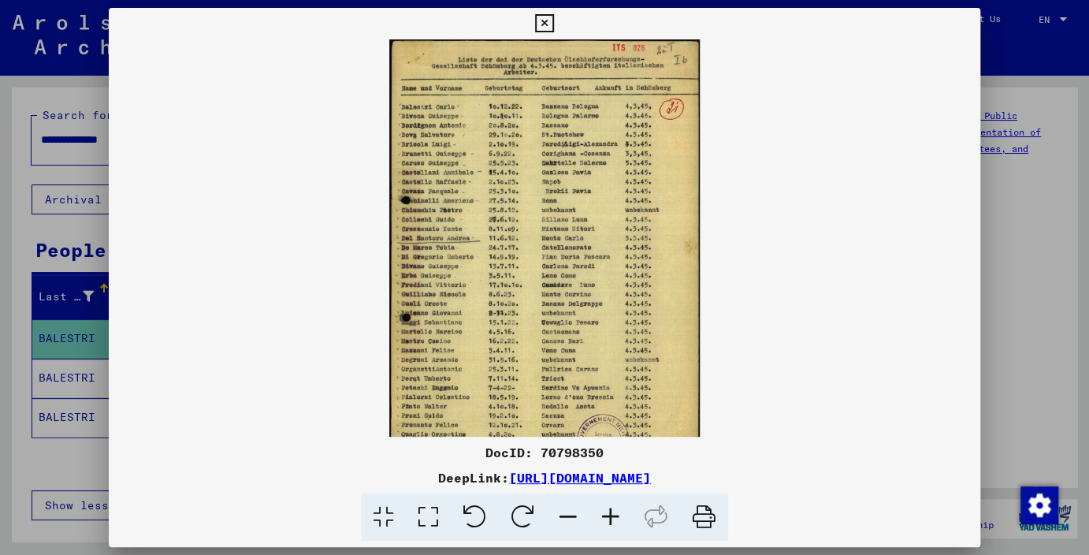
click at [612, 519] on icon at bounding box center [610, 517] width 43 height 48
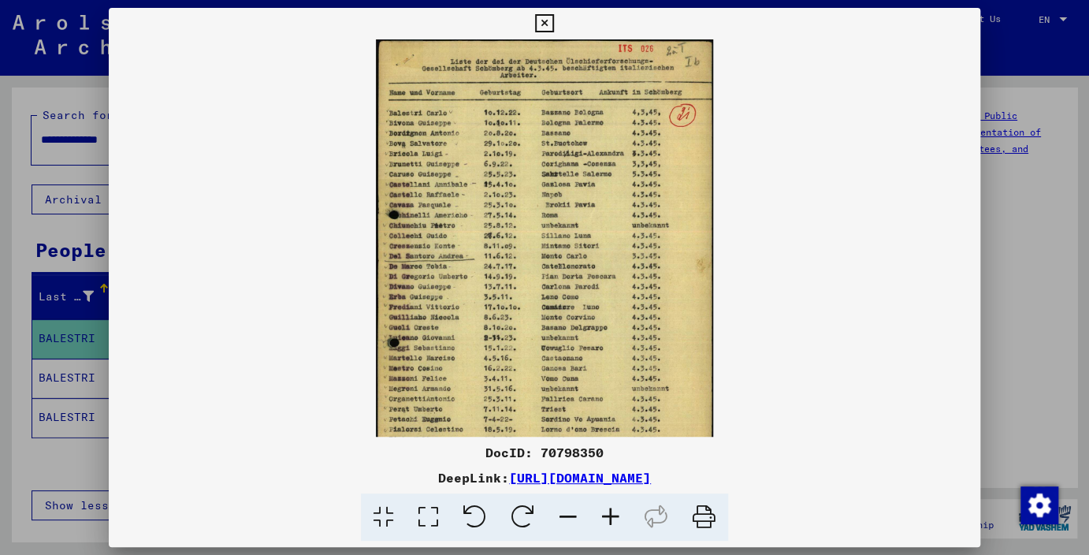
click at [612, 519] on icon at bounding box center [610, 517] width 43 height 48
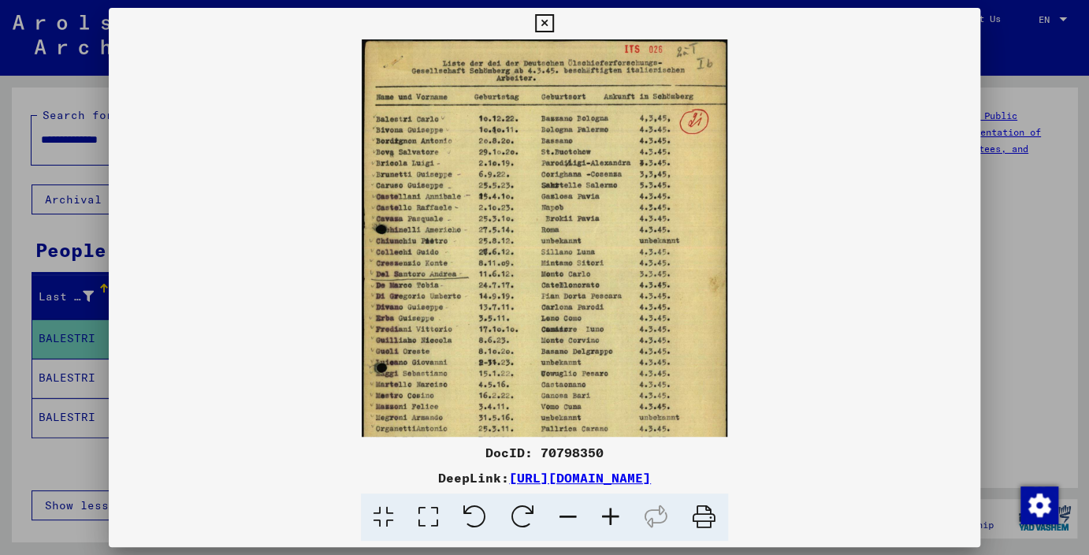
click at [612, 519] on icon at bounding box center [610, 517] width 43 height 48
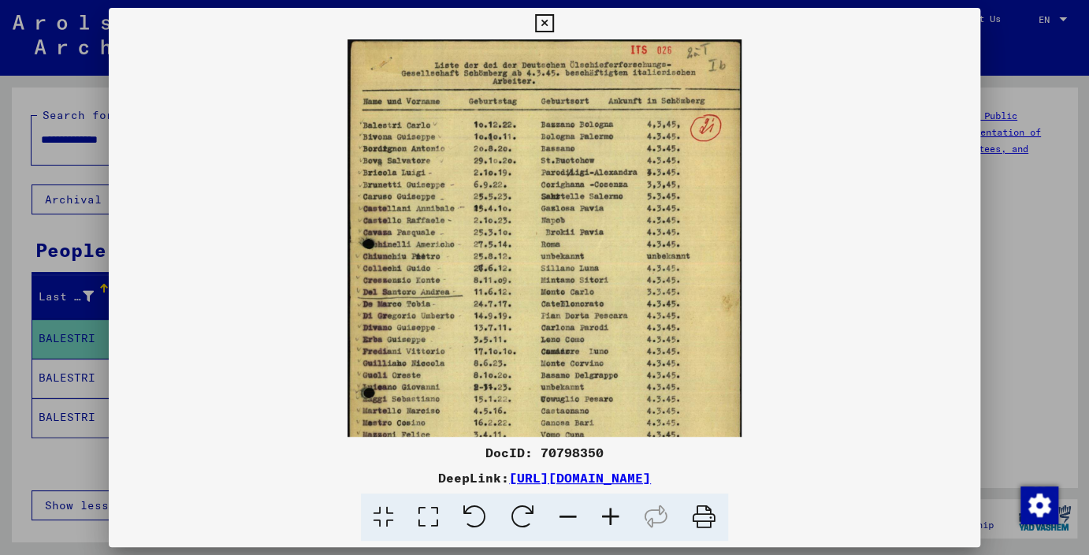
click at [612, 519] on icon at bounding box center [610, 517] width 43 height 48
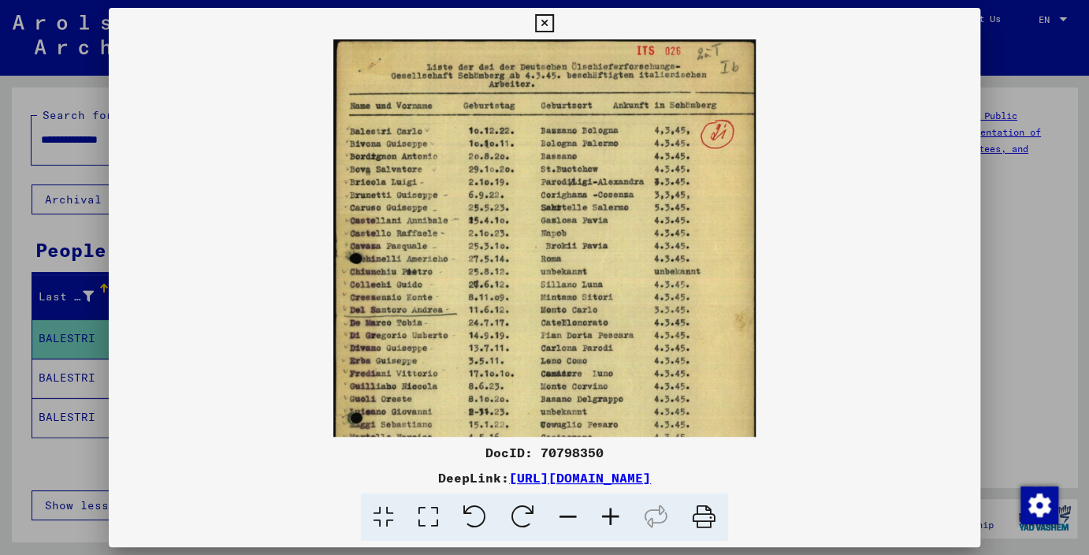
click at [612, 519] on icon at bounding box center [610, 517] width 43 height 48
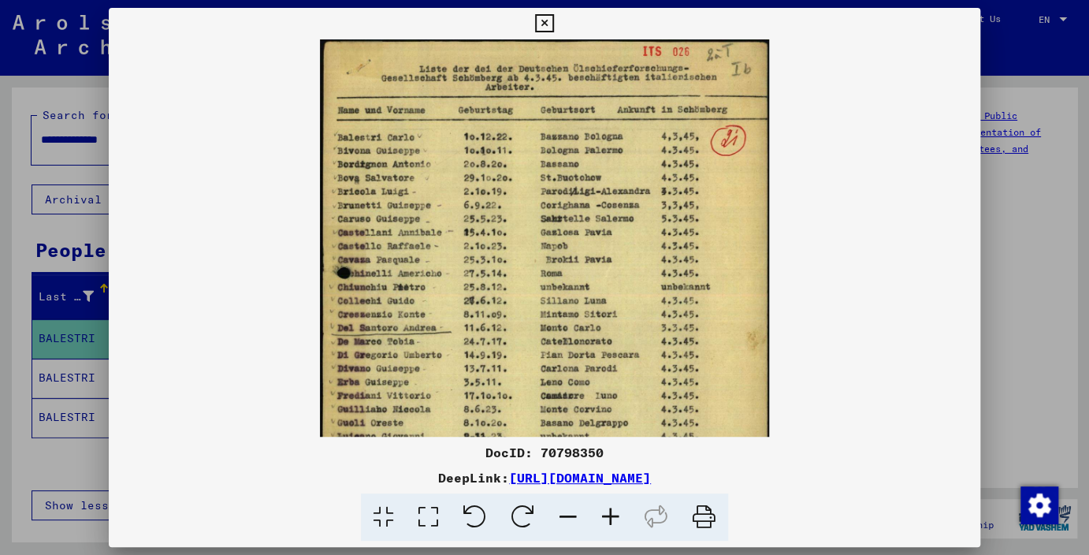
click at [612, 519] on icon at bounding box center [610, 517] width 43 height 48
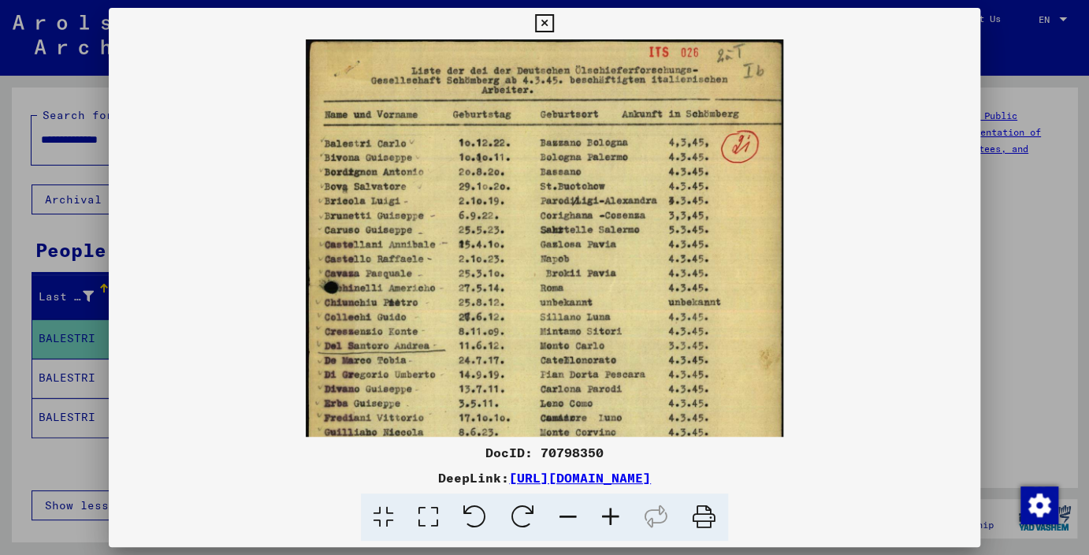
click at [612, 519] on icon at bounding box center [610, 517] width 43 height 48
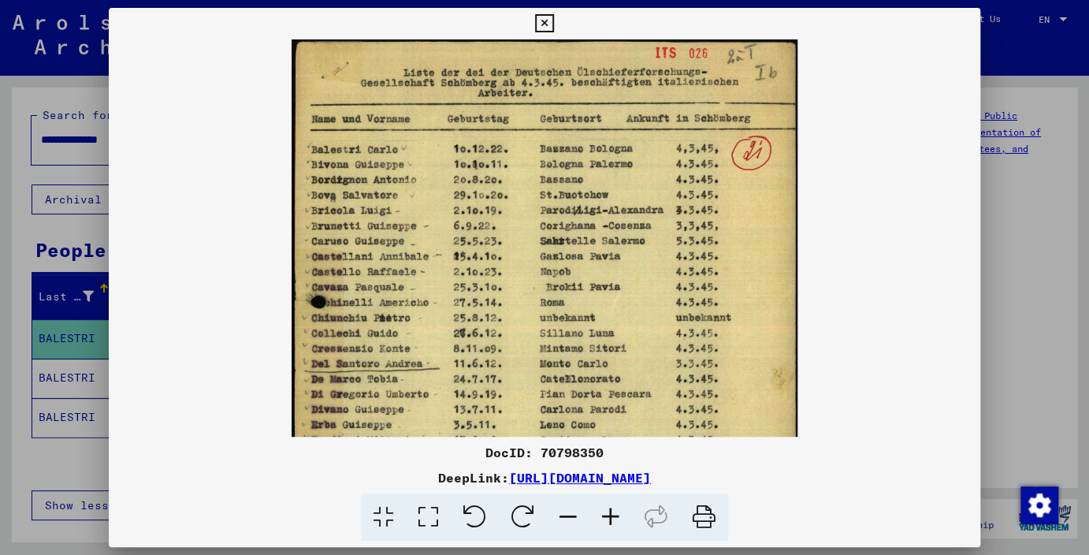
click at [612, 519] on icon at bounding box center [610, 517] width 43 height 48
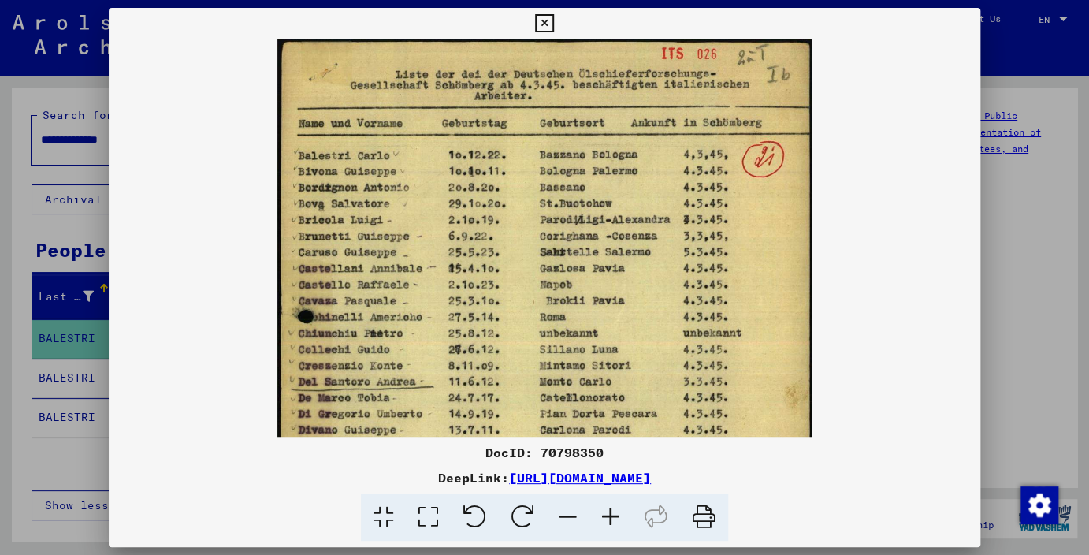
click at [612, 519] on icon at bounding box center [610, 517] width 43 height 48
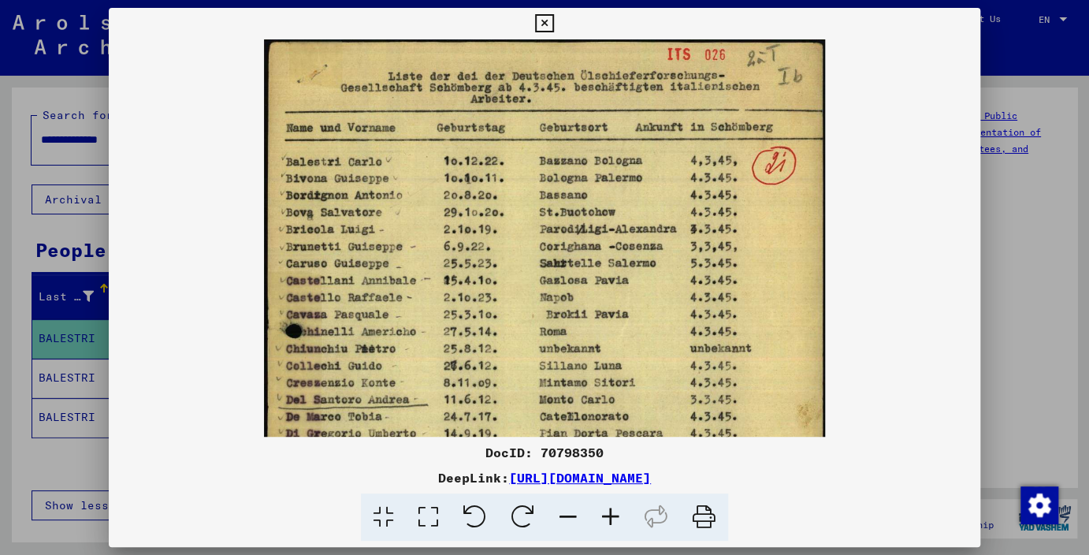
click at [612, 519] on icon at bounding box center [610, 517] width 43 height 48
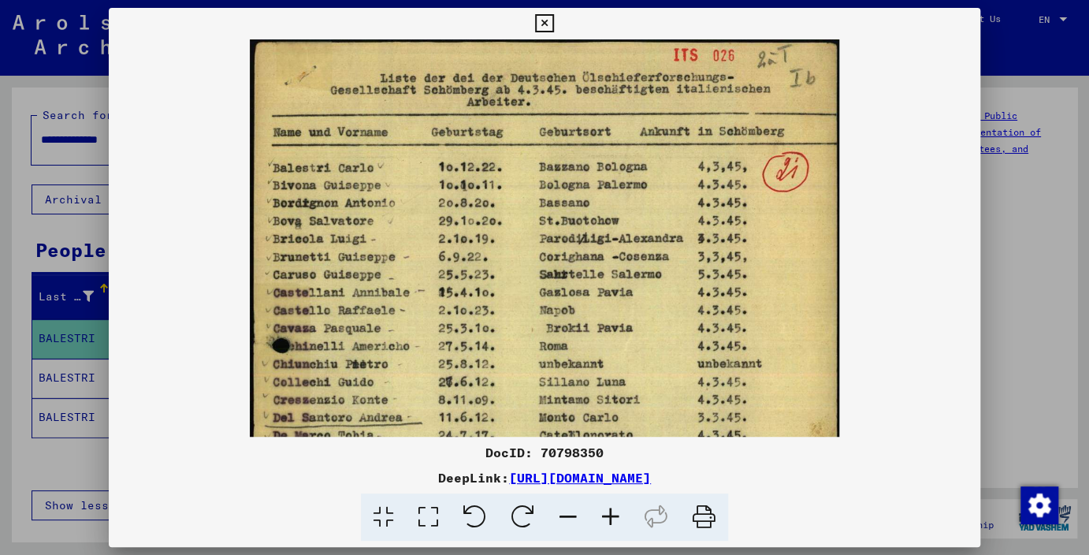
click at [612, 519] on icon at bounding box center [610, 517] width 43 height 48
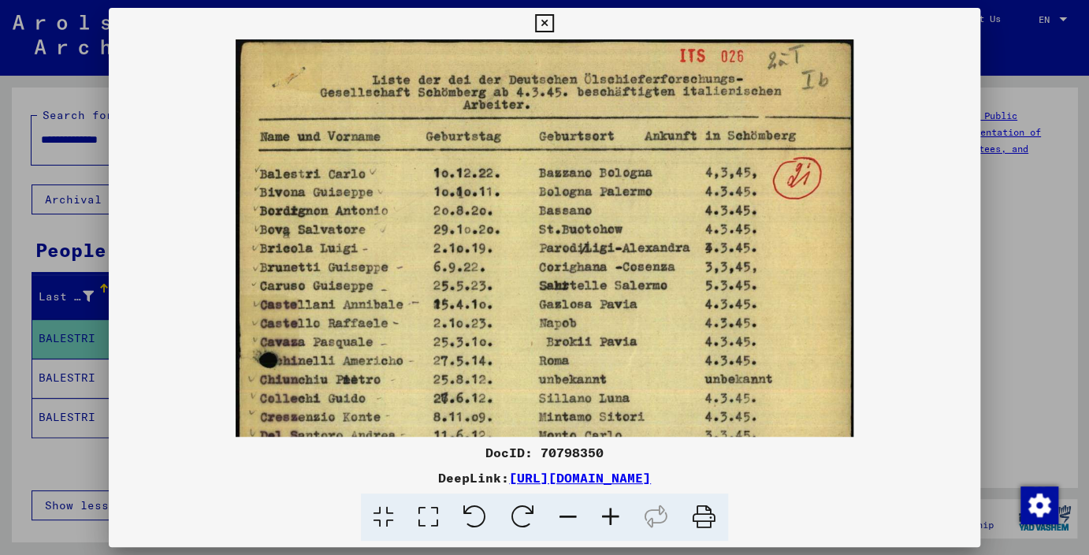
click at [612, 519] on icon at bounding box center [610, 517] width 43 height 48
